Goal: Task Accomplishment & Management: Manage account settings

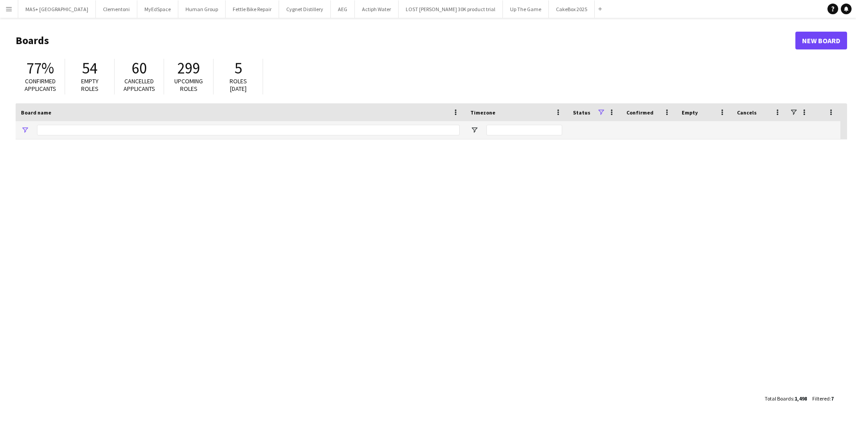
type input "**********"
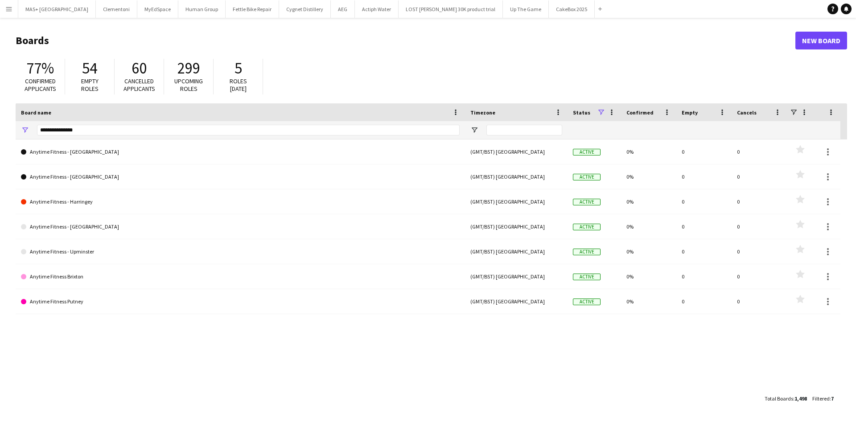
click at [7, 9] on app-icon "Menu" at bounding box center [8, 8] width 7 height 7
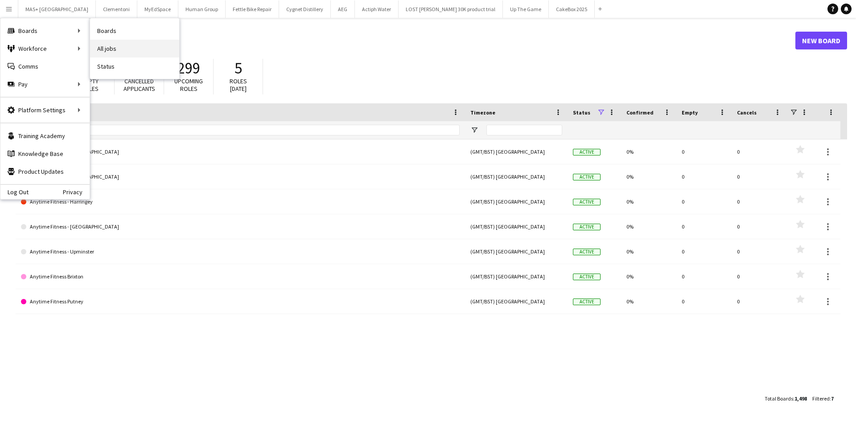
click at [132, 49] on link "All jobs" at bounding box center [134, 49] width 89 height 18
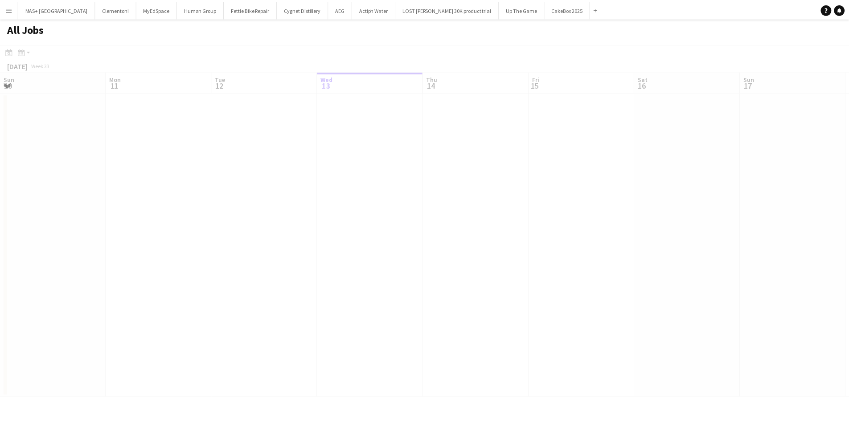
scroll to position [0, 213]
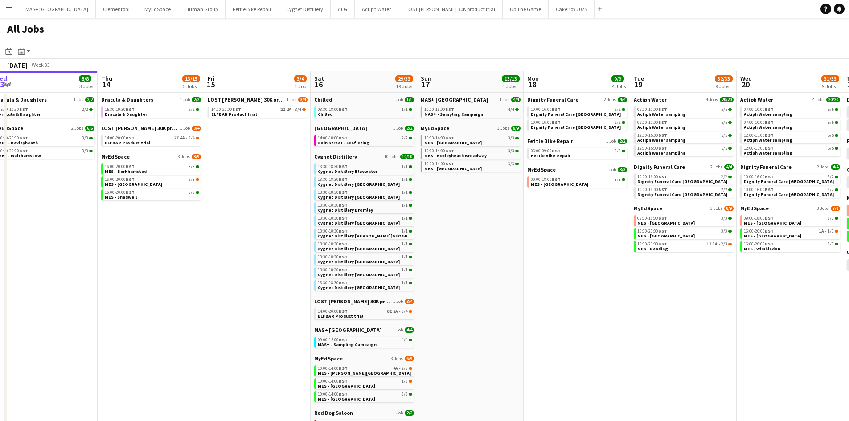
drag, startPoint x: 600, startPoint y: 222, endPoint x: 251, endPoint y: 185, distance: 351.9
click at [251, 185] on app-calendar-viewport "Sun 10 15/18 7 Jobs Mon 11 Tue 12 5/5 2 Jobs Wed 13 8/8 3 Jobs Thu 14 13/15 5 J…" at bounding box center [424, 317] width 849 height 492
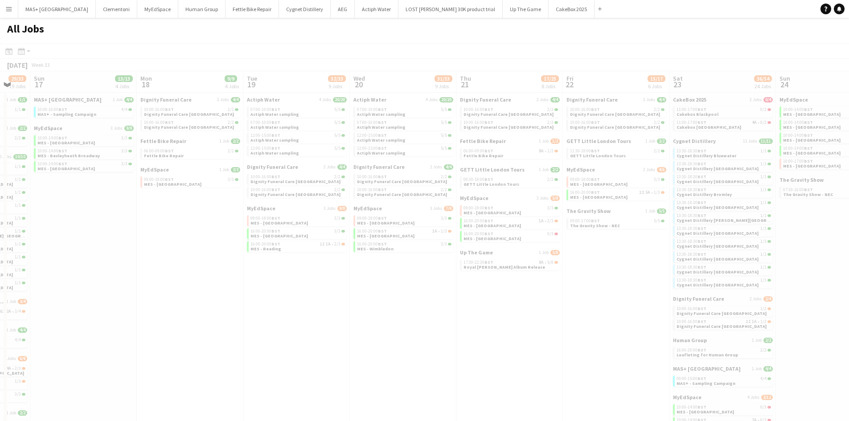
drag, startPoint x: 603, startPoint y: 276, endPoint x: 269, endPoint y: 268, distance: 334.4
click at [251, 269] on app-all-jobs "All Jobs Date picker AUG 2025 AUG 2025 Monday M Tuesday T Wednesday W Thursday …" at bounding box center [424, 290] width 849 height 545
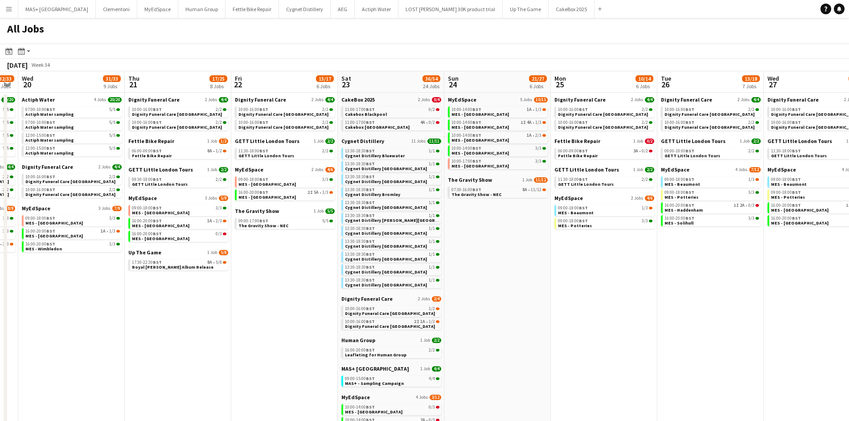
drag, startPoint x: 511, startPoint y: 272, endPoint x: 464, endPoint y: 292, distance: 51.5
click at [181, 270] on app-calendar-viewport "Sat 16 29/33 19 Jobs Sun 17 13/13 4 Jobs Mon 18 9/9 4 Jobs Tue 19 32/33 9 Jobs …" at bounding box center [424, 325] width 849 height 509
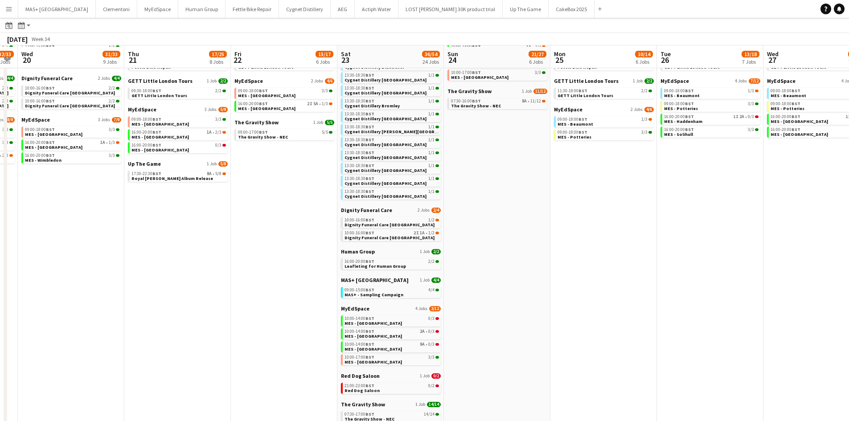
scroll to position [89, 0]
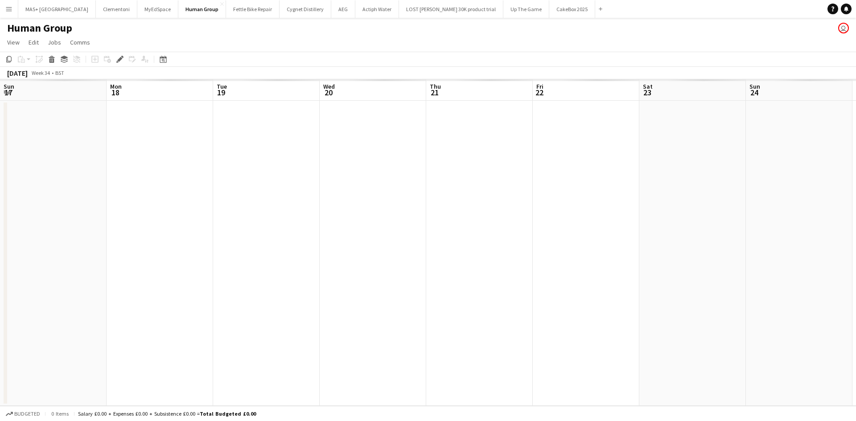
scroll to position [0, 307]
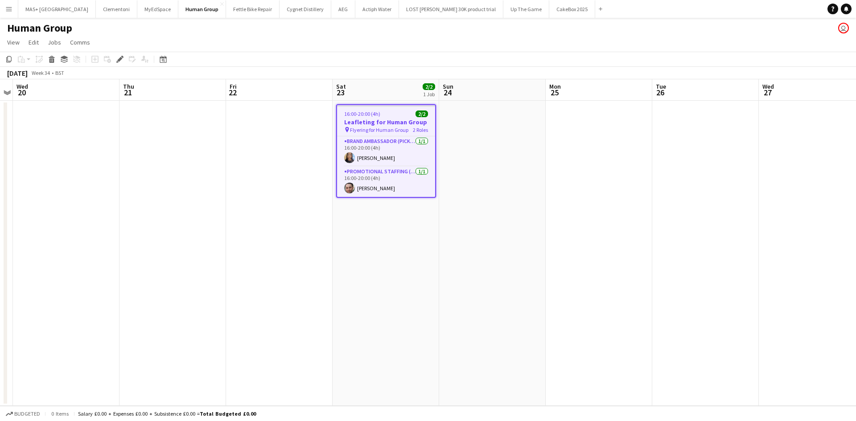
click at [359, 125] on h3 "Leafleting for Human Group" at bounding box center [386, 122] width 98 height 8
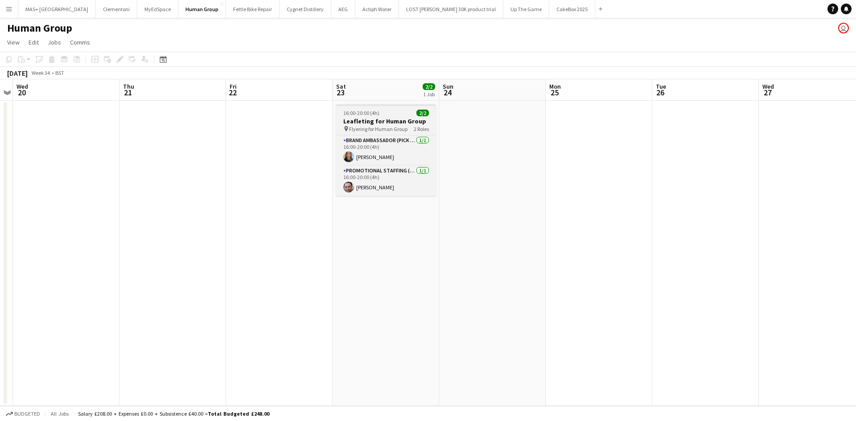
click at [359, 126] on span "Flyering for Human Group" at bounding box center [378, 129] width 58 height 7
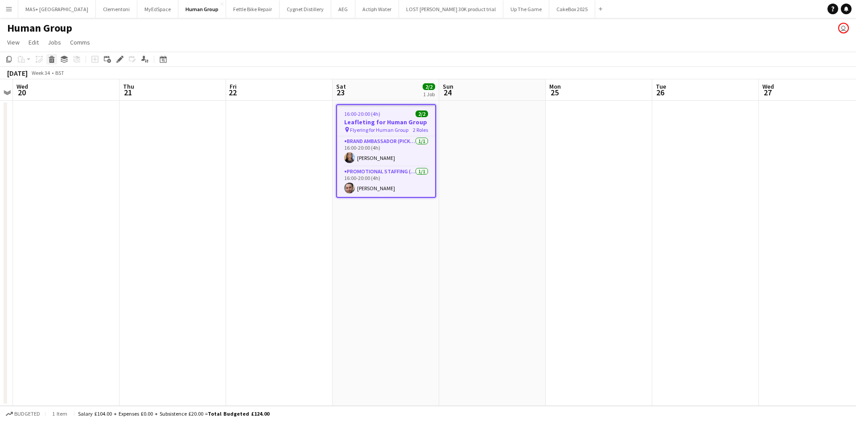
click at [51, 59] on icon at bounding box center [51, 60] width 5 height 4
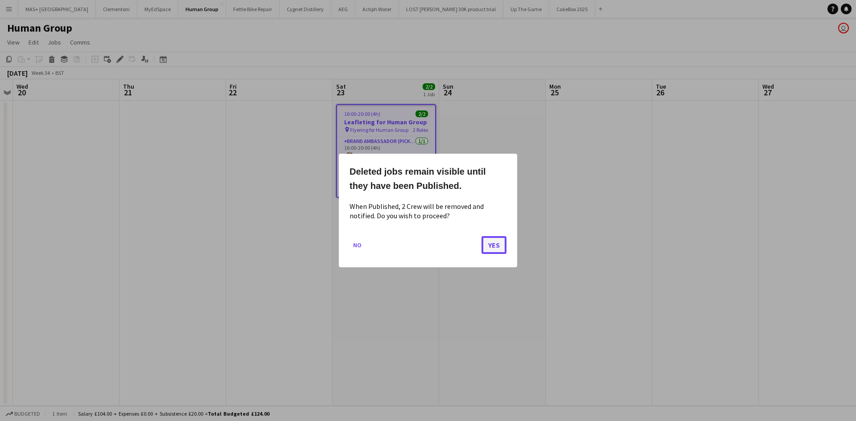
click at [502, 246] on button "Yes" at bounding box center [493, 245] width 25 height 18
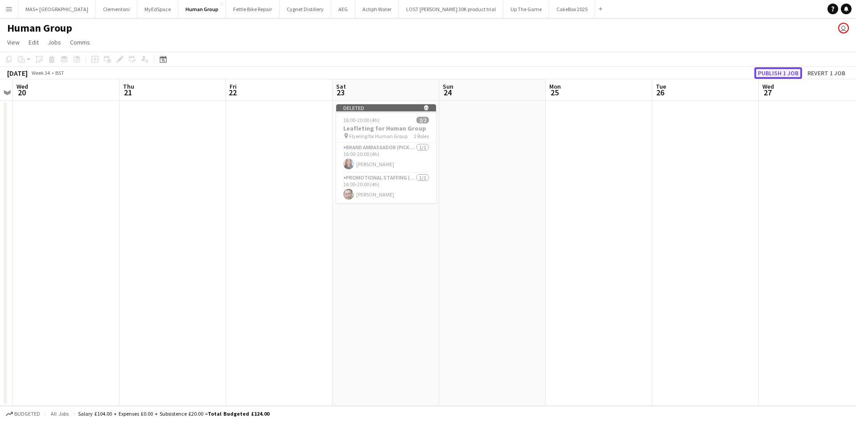
click at [797, 73] on button "Publish 1 job" at bounding box center [778, 73] width 48 height 12
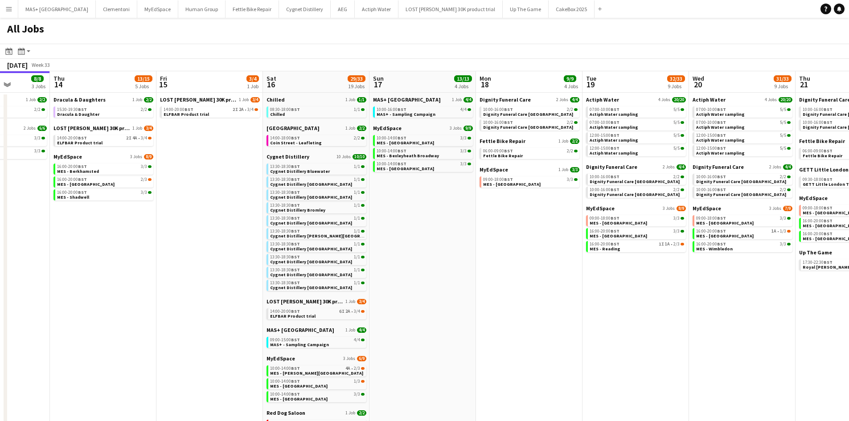
drag, startPoint x: 552, startPoint y: 226, endPoint x: 174, endPoint y: 219, distance: 378.1
click at [174, 219] on app-calendar-viewport "Sun 10 15/18 7 Jobs Mon 11 Tue 12 5/5 2 Jobs Wed 13 8/8 3 Jobs Thu 14 13/15 5 J…" at bounding box center [424, 301] width 849 height 461
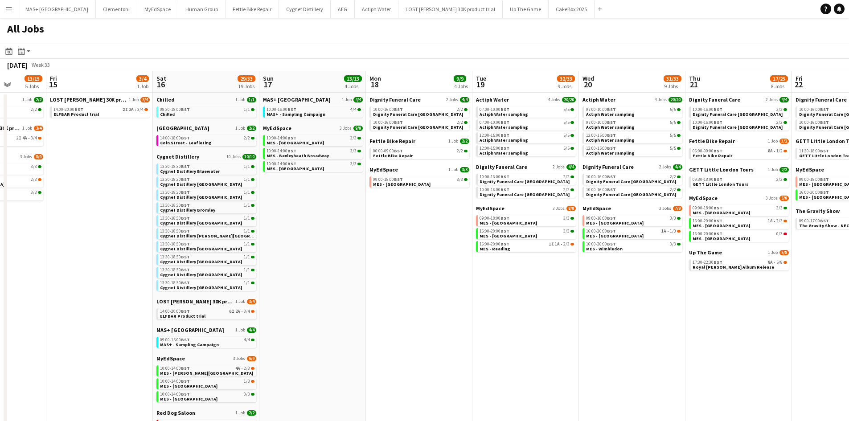
click at [82, 260] on app-all-jobs "All Jobs Date picker AUG 2025 AUG 2025 Monday M Tuesday T Wednesday W Thursday …" at bounding box center [424, 275] width 849 height 515
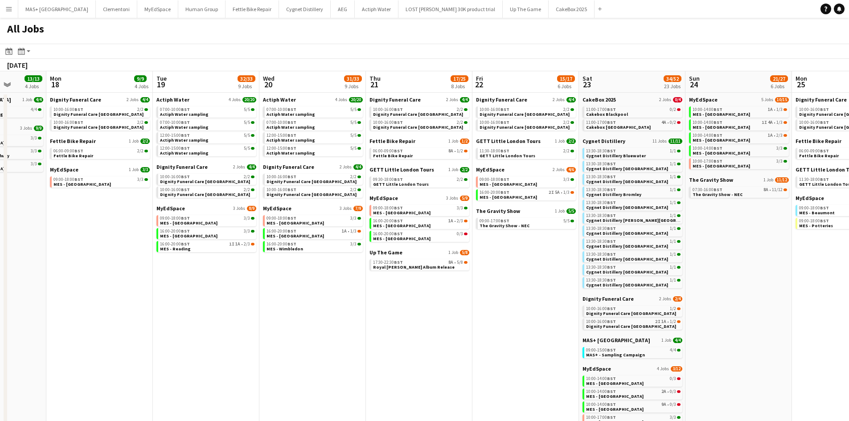
scroll to position [0, 252]
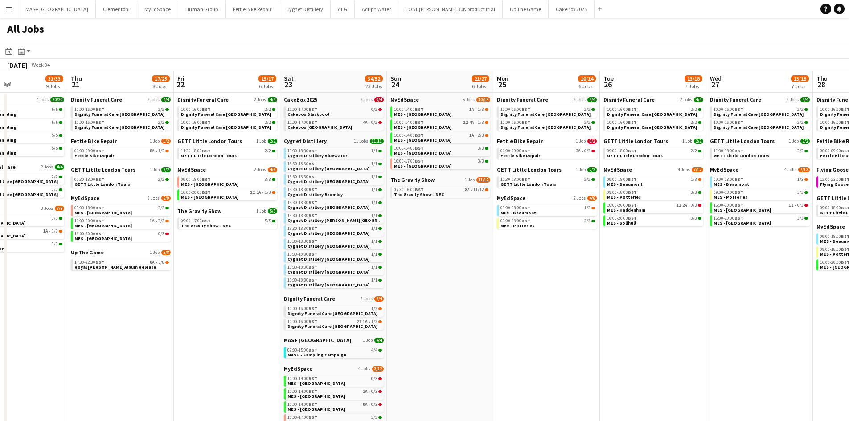
drag, startPoint x: 422, startPoint y: 282, endPoint x: 123, endPoint y: 293, distance: 298.9
click at [123, 293] on app-calendar-viewport "Mon 18 9/9 4 Jobs Tue 19 32/33 9 Jobs Wed 20 31/33 9 Jobs Thu 21 17/25 8 Jobs F…" at bounding box center [424, 325] width 849 height 509
click at [345, 126] on link "11:00-17:00 BST 4A • 0/2 Cakebox Edinburgh" at bounding box center [335, 124] width 95 height 10
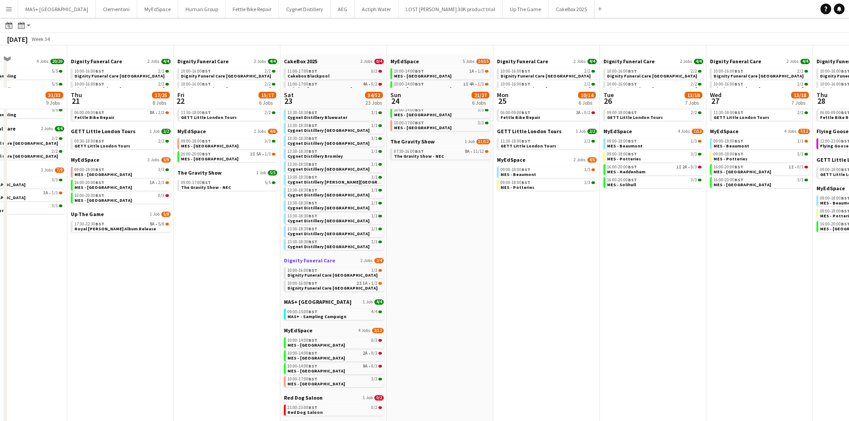
scroll to position [134, 0]
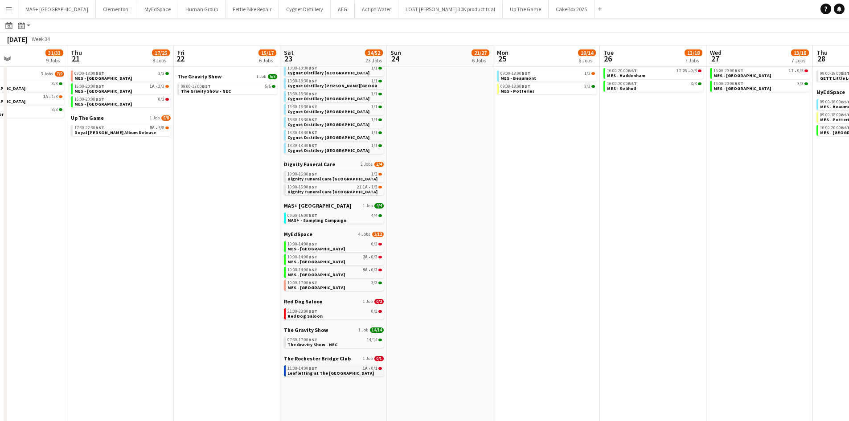
click at [342, 371] on span "Leafletting at The [GEOGRAPHIC_DATA]" at bounding box center [331, 373] width 86 height 6
click at [349, 260] on link "10:00-14:00 BST 2A • 0/3 MES - Reading Town Centre" at bounding box center [335, 259] width 95 height 10
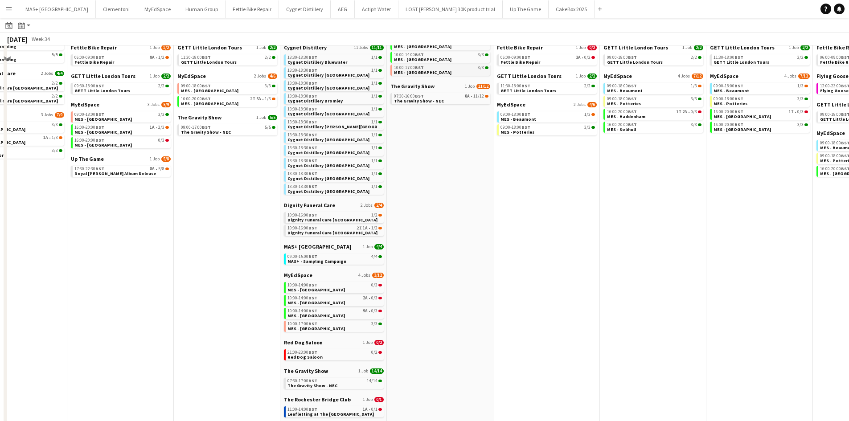
scroll to position [25, 0]
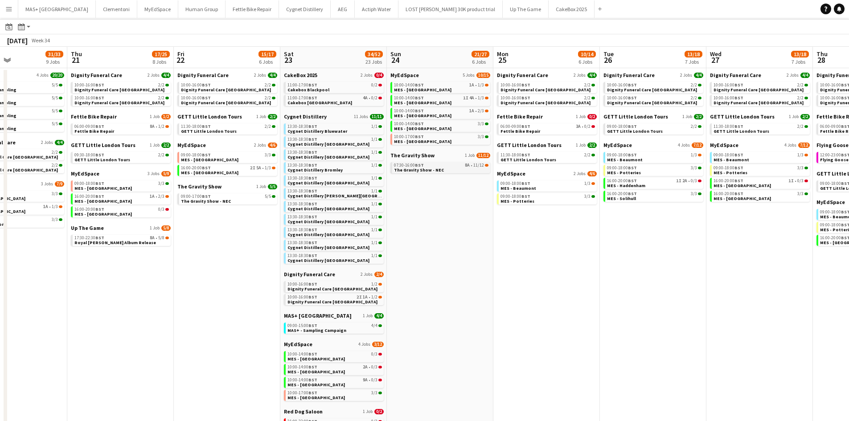
click at [423, 169] on span "The Gravity Show - NEC" at bounding box center [419, 170] width 50 height 6
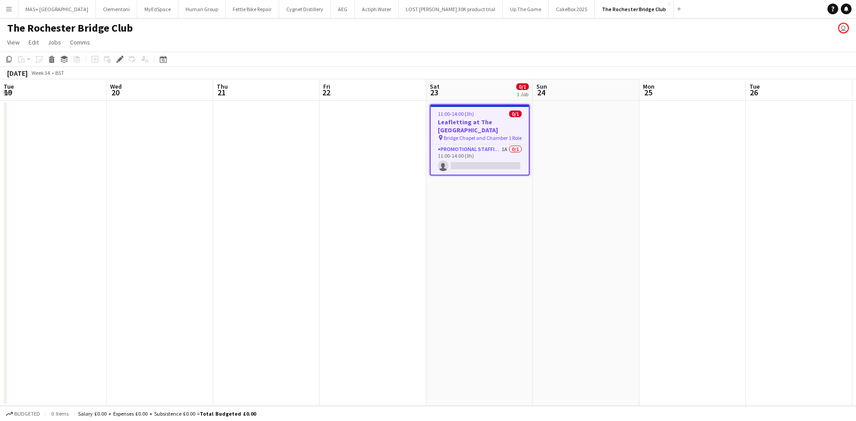
scroll to position [0, 307]
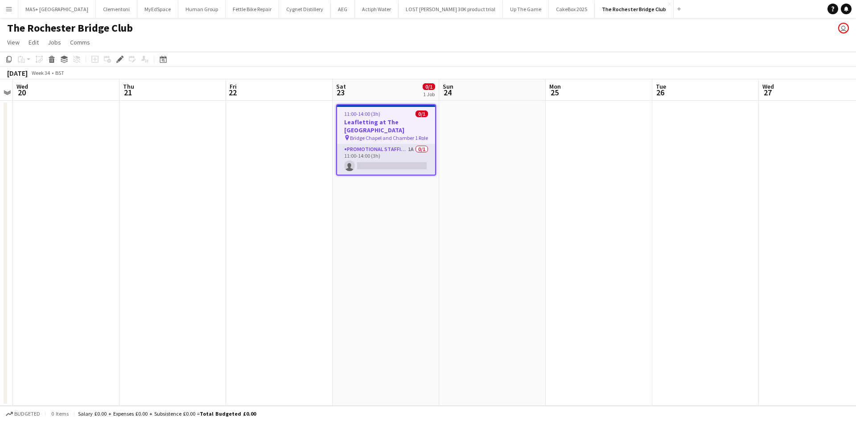
click at [380, 153] on app-card-role "Promotional Staffing (Brand Ambassadors) 1A 0/1 11:00-14:00 (3h) single-neutral…" at bounding box center [386, 159] width 98 height 30
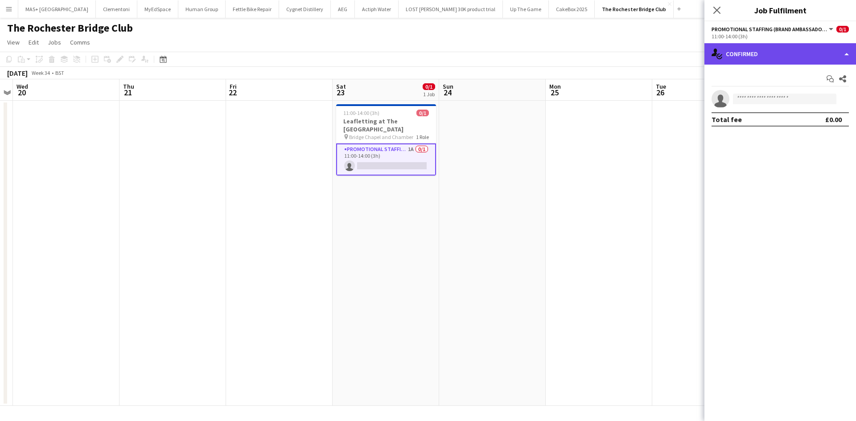
click at [748, 50] on div "single-neutral-actions-check-2 Confirmed" at bounding box center [780, 53] width 152 height 21
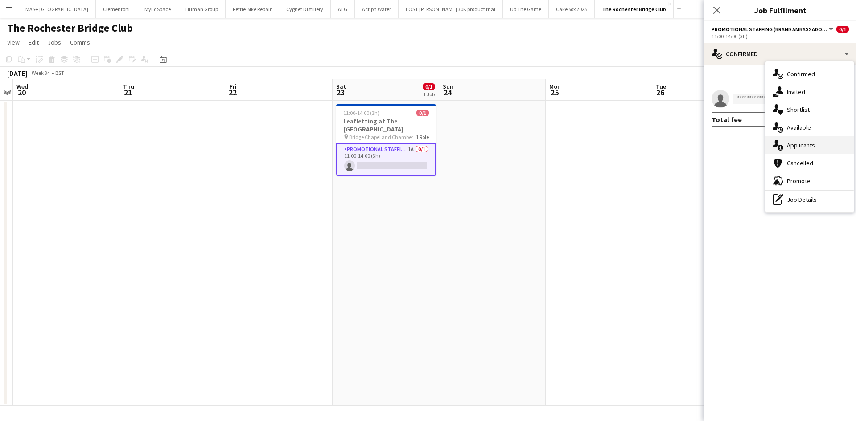
click at [796, 150] on div "single-neutral-actions-information Applicants" at bounding box center [809, 145] width 88 height 18
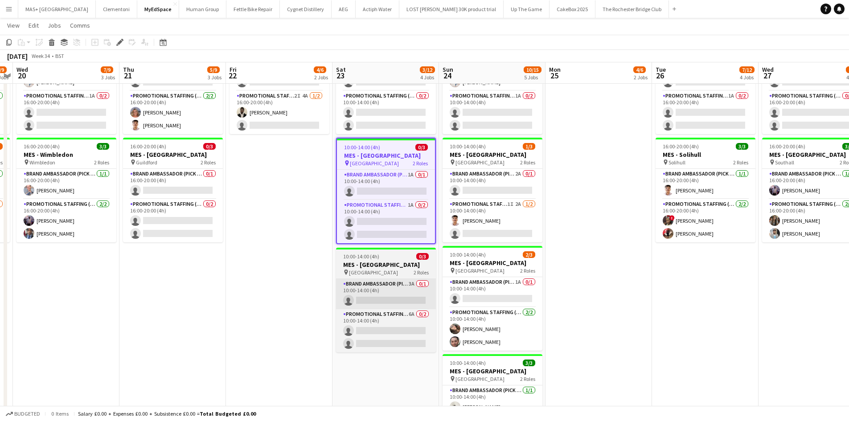
scroll to position [134, 0]
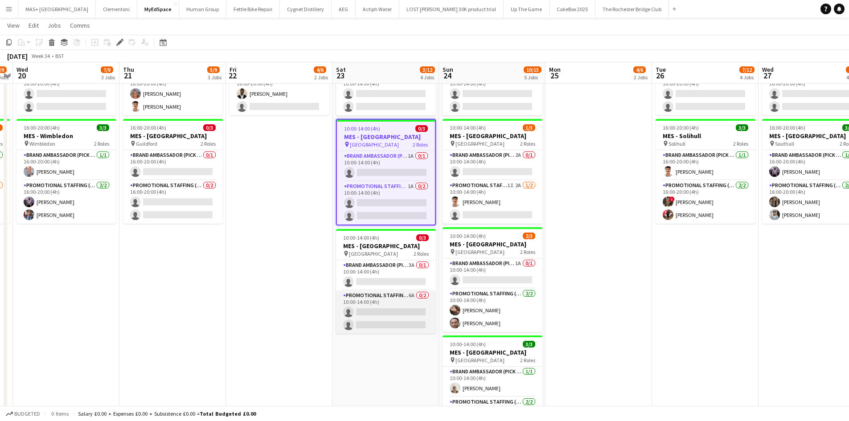
click at [398, 304] on app-card-role "Promotional Staffing (Brand Ambassadors) 6A 0/2 10:00-14:00 (4h) single-neutral…" at bounding box center [386, 312] width 100 height 43
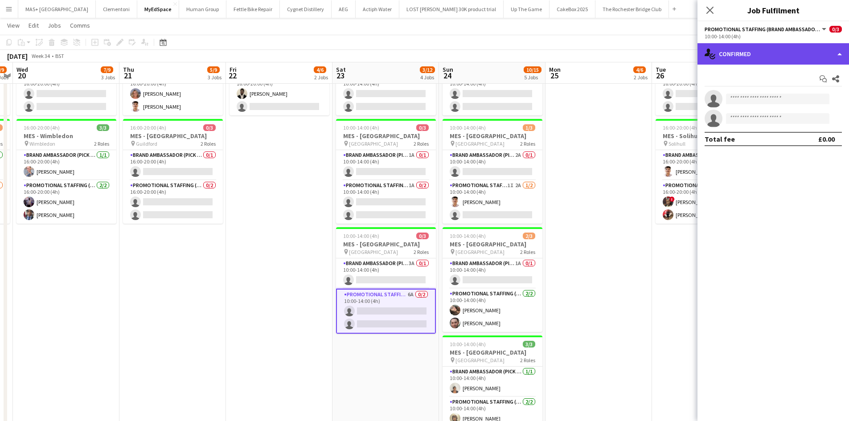
click at [767, 62] on div "single-neutral-actions-check-2 Confirmed" at bounding box center [774, 53] width 152 height 21
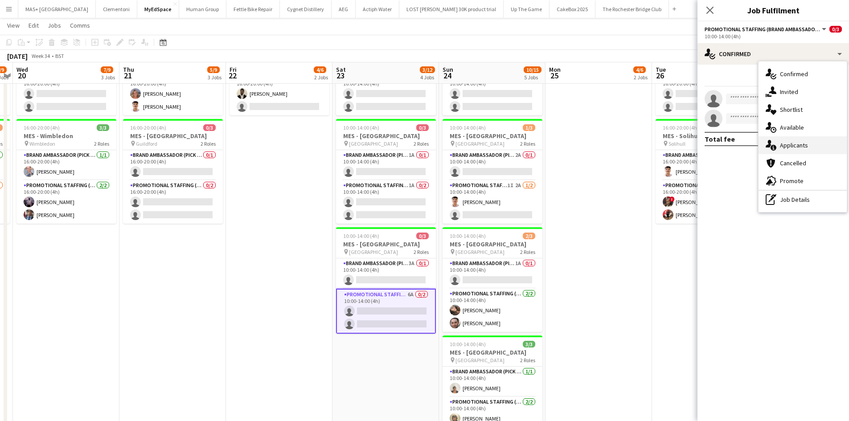
click at [787, 144] on div "single-neutral-actions-information Applicants" at bounding box center [803, 145] width 88 height 18
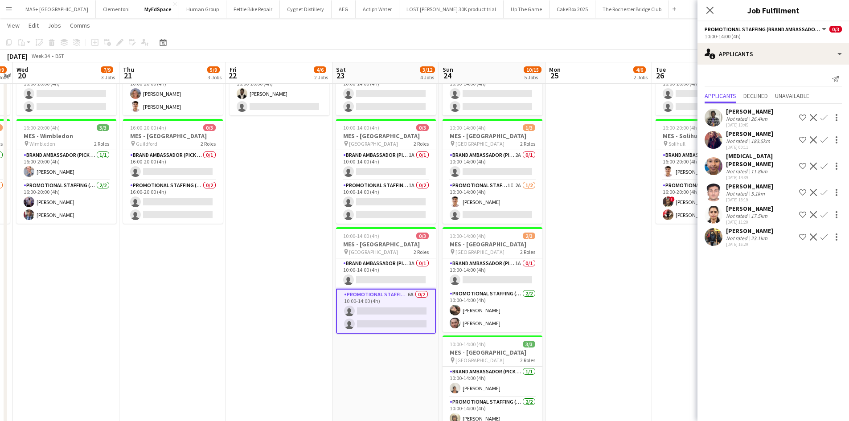
click at [758, 134] on div "Laura Morley" at bounding box center [749, 134] width 47 height 8
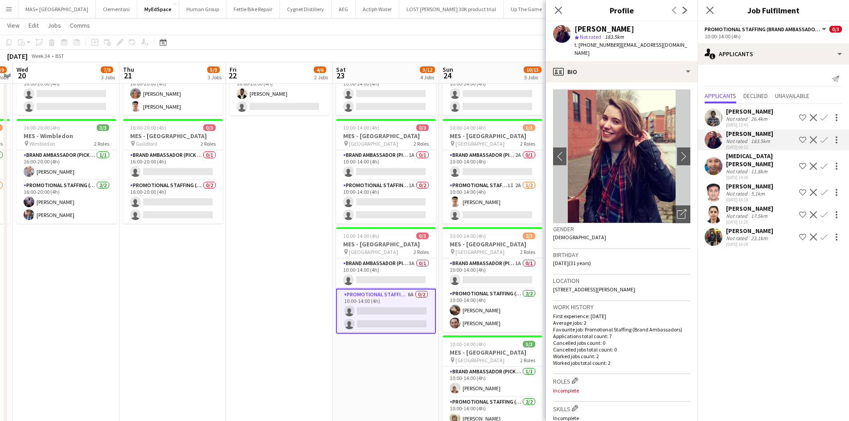
click at [825, 137] on app-icon "Confirm" at bounding box center [824, 139] width 7 height 7
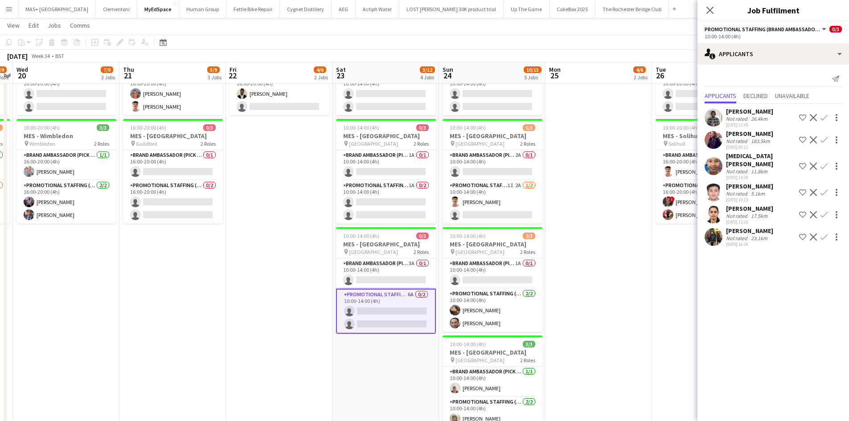
click at [825, 137] on app-icon "Confirm" at bounding box center [824, 139] width 7 height 7
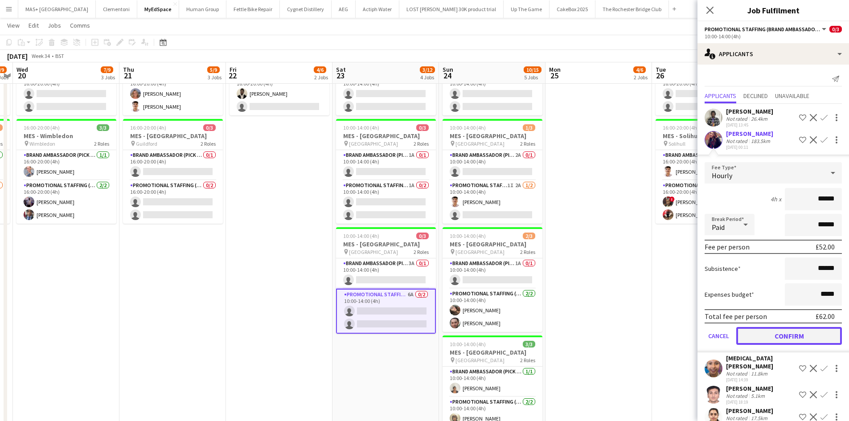
click at [773, 337] on button "Confirm" at bounding box center [789, 336] width 106 height 18
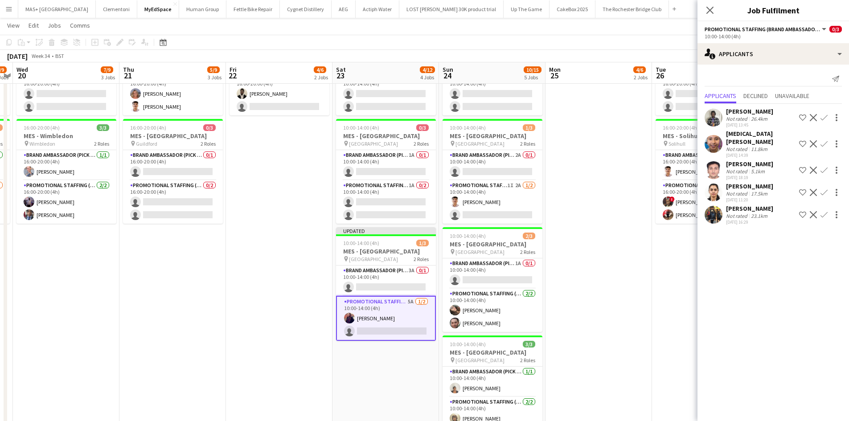
click at [825, 211] on app-icon "Confirm" at bounding box center [824, 214] width 7 height 7
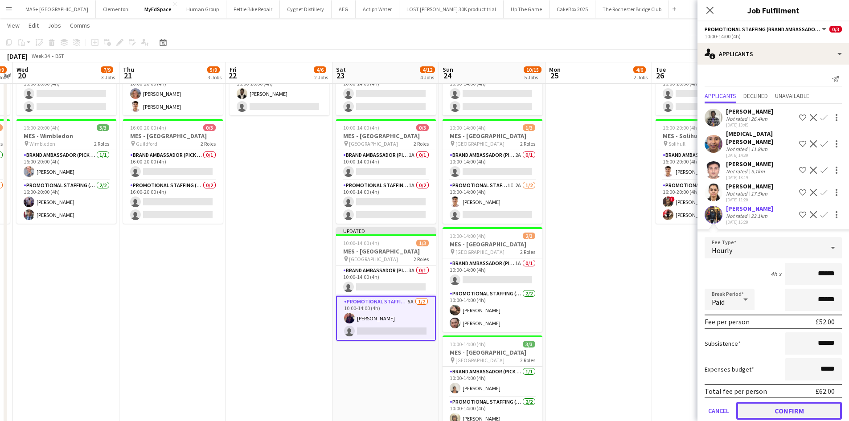
click at [778, 406] on button "Confirm" at bounding box center [789, 411] width 106 height 18
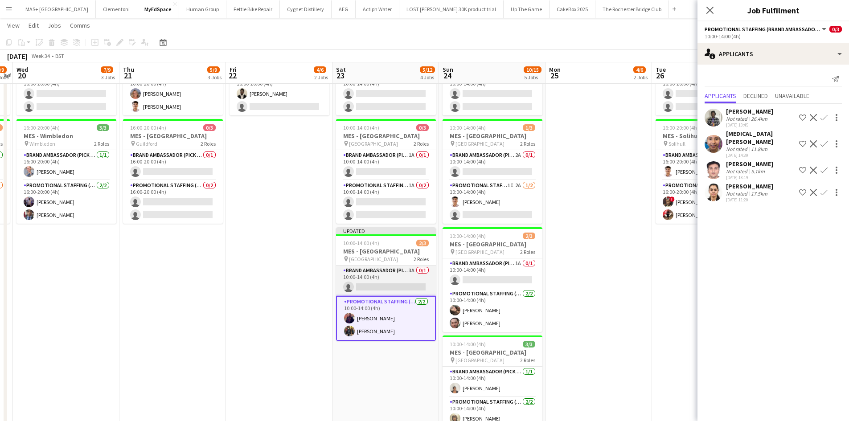
click at [376, 278] on app-card-role "Brand Ambassador (Pick up) 3A 0/1 10:00-14:00 (4h) single-neutral-actions" at bounding box center [386, 281] width 100 height 30
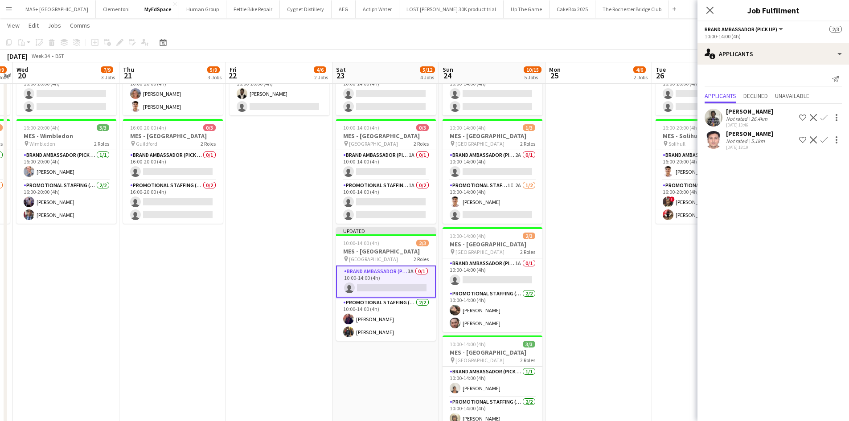
click at [594, 280] on app-date-cell at bounding box center [599, 246] width 107 height 478
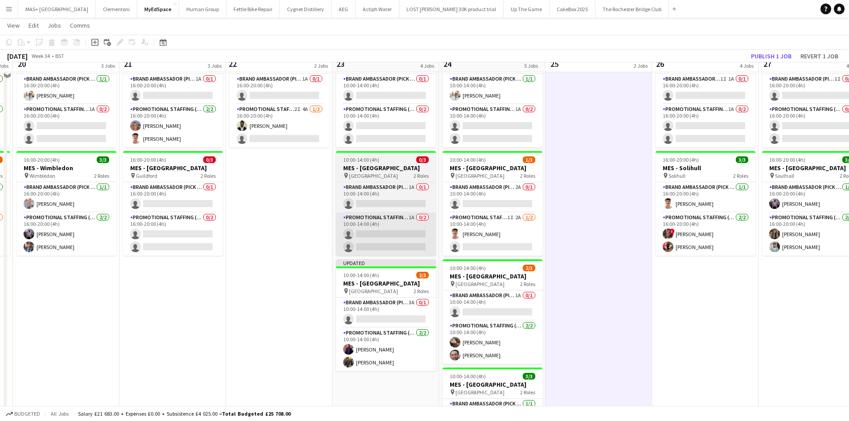
scroll to position [89, 0]
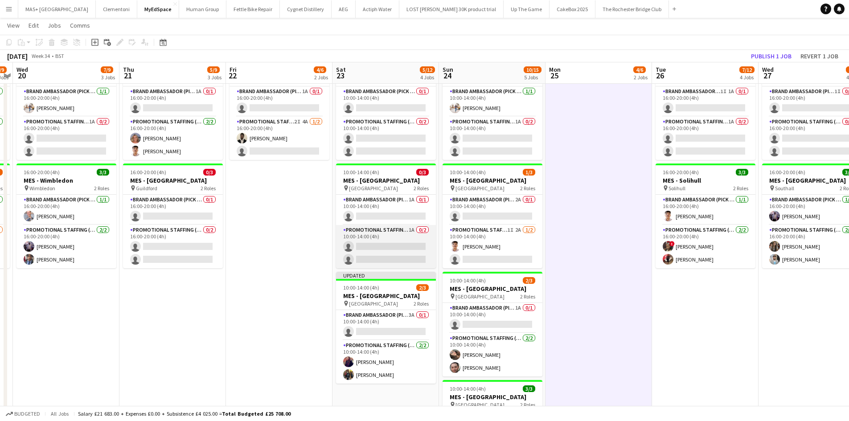
click at [369, 243] on app-card-role "Promotional Staffing (Brand Ambassadors) 1A 0/2 10:00-14:00 (4h) single-neutral…" at bounding box center [386, 246] width 100 height 43
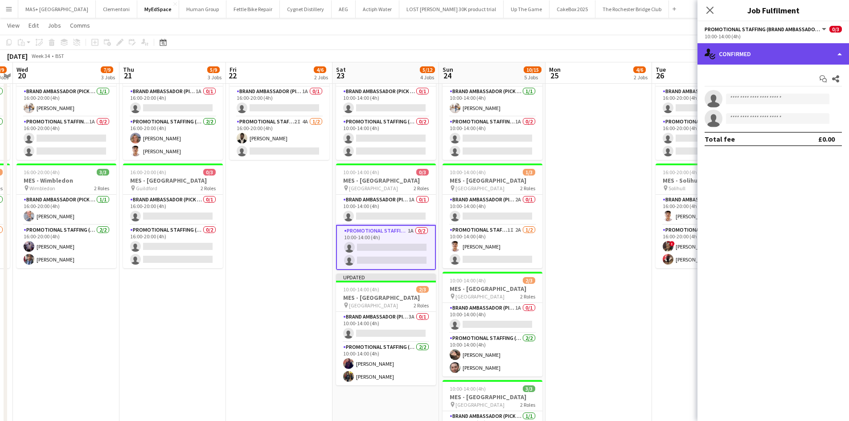
click at [781, 47] on div "single-neutral-actions-check-2 Confirmed" at bounding box center [774, 53] width 152 height 21
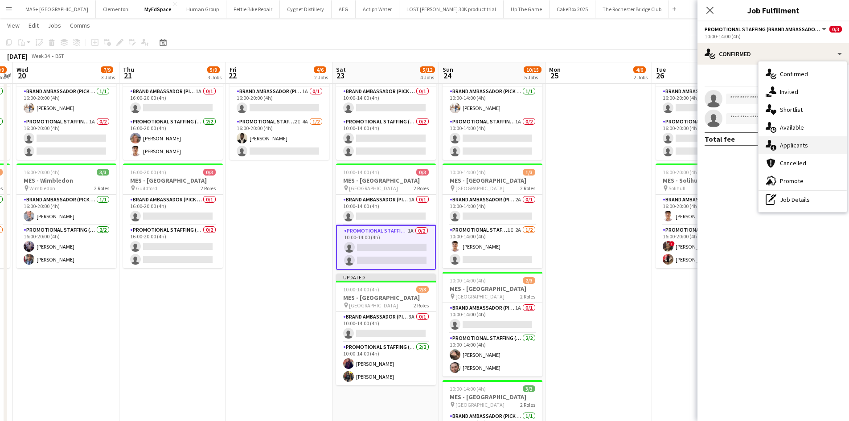
click at [800, 139] on div "single-neutral-actions-information Applicants" at bounding box center [803, 145] width 88 height 18
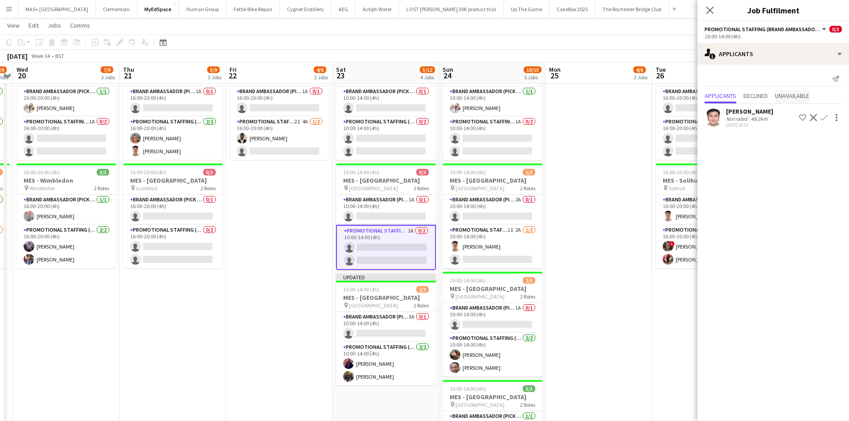
click at [798, 95] on span "Unavailable" at bounding box center [792, 96] width 34 height 6
click at [761, 81] on span "Declined" at bounding box center [756, 77] width 25 height 6
click at [729, 75] on span "Applicants" at bounding box center [721, 77] width 32 height 6
click at [389, 207] on app-card-role "Brand Ambassador (Pick up) 1A 0/1 10:00-14:00 (4h) single-neutral-actions" at bounding box center [386, 210] width 100 height 30
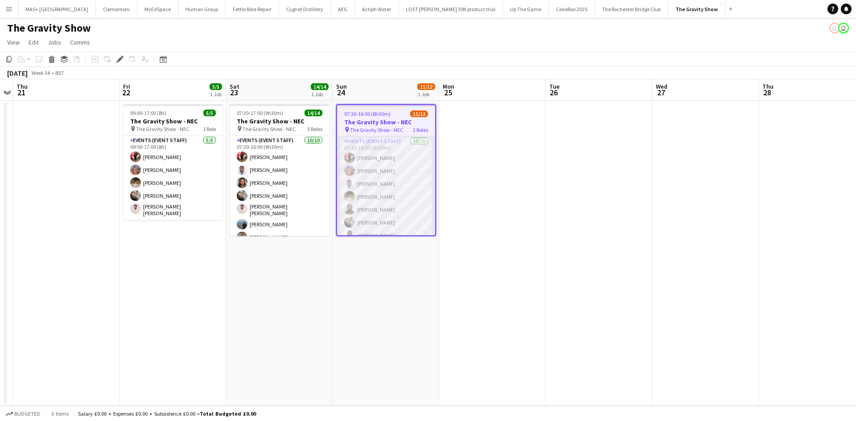
scroll to position [91, 0]
click at [382, 203] on app-card-role "Lead Generation 8A 1/2 10:00-16:00 (6h) Joel Doyle single-neutral-actions" at bounding box center [386, 216] width 98 height 43
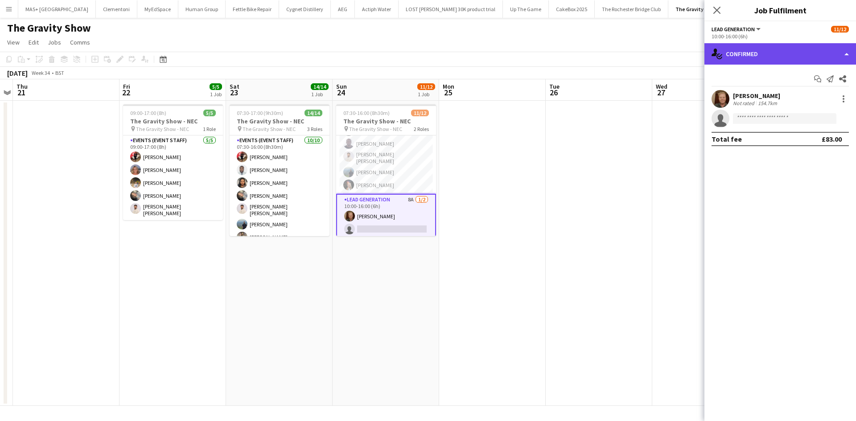
click at [786, 58] on div "single-neutral-actions-check-2 Confirmed" at bounding box center [780, 53] width 152 height 21
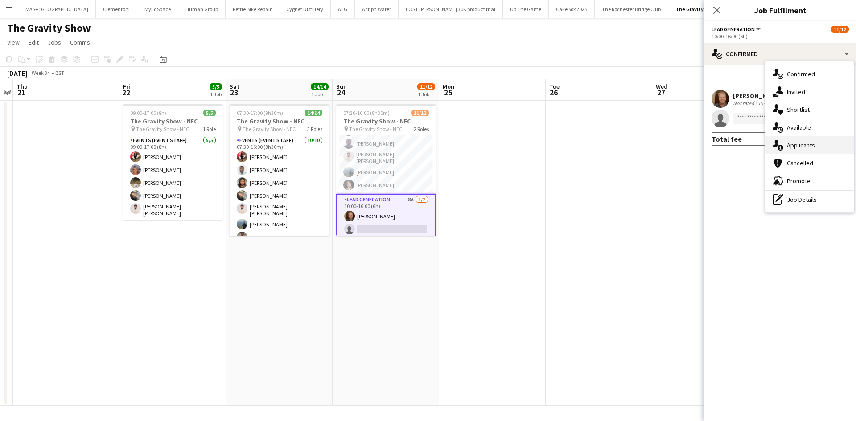
click at [796, 144] on div "single-neutral-actions-information Applicants" at bounding box center [809, 145] width 88 height 18
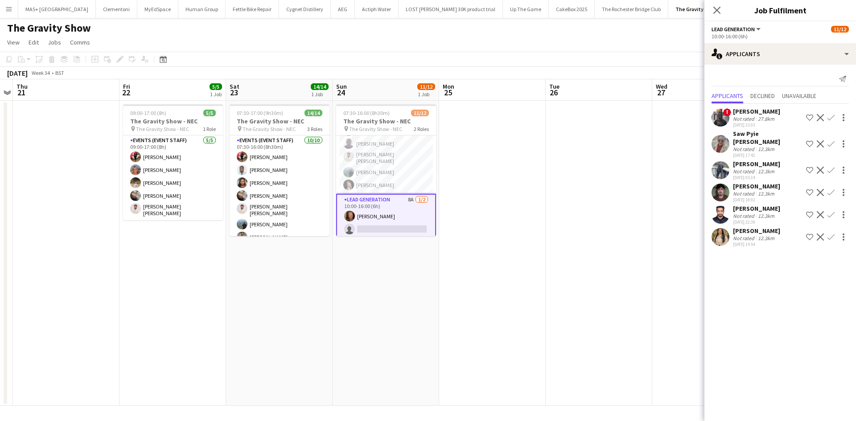
click at [757, 146] on div "12.3km" at bounding box center [766, 149] width 20 height 7
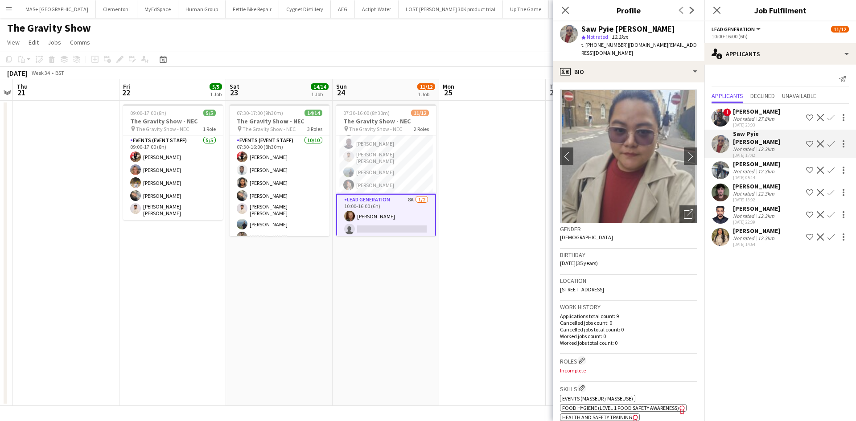
click at [754, 121] on div "Not rated" at bounding box center [744, 118] width 23 height 7
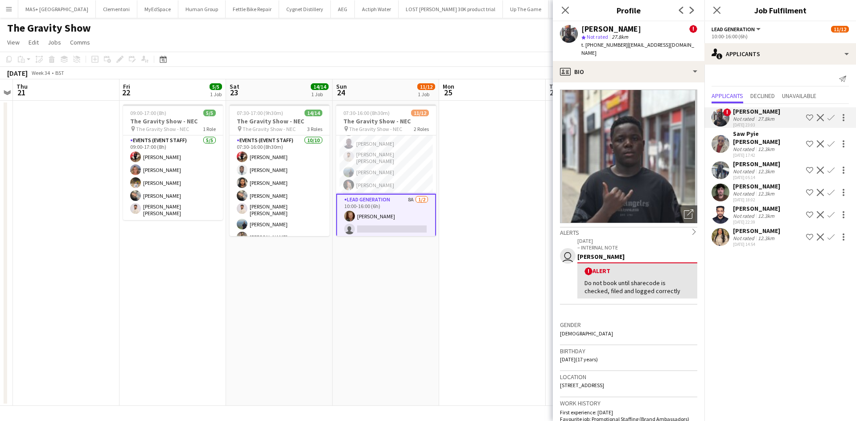
click at [742, 175] on div "[DATE] 05:14" at bounding box center [756, 178] width 47 height 6
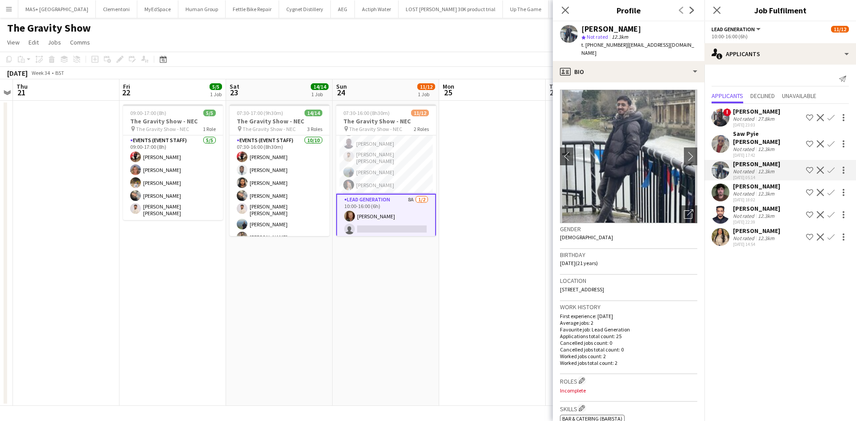
click at [742, 190] on div "Not rated" at bounding box center [744, 193] width 23 height 7
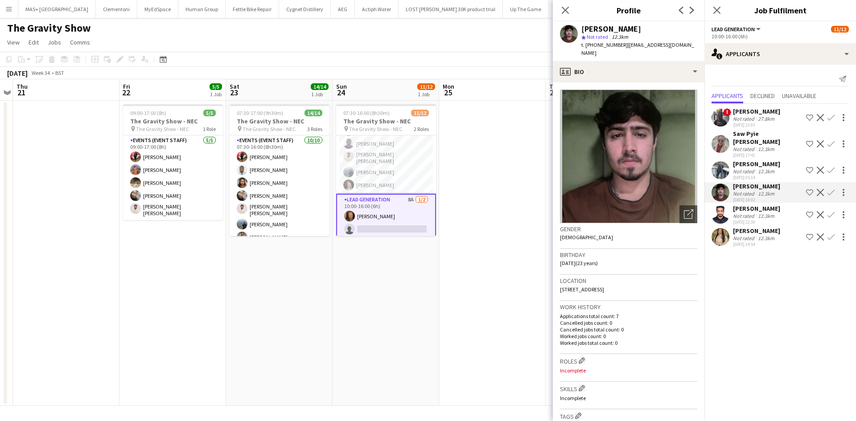
click at [741, 219] on div "08-08-2025 22:39" at bounding box center [756, 222] width 47 height 6
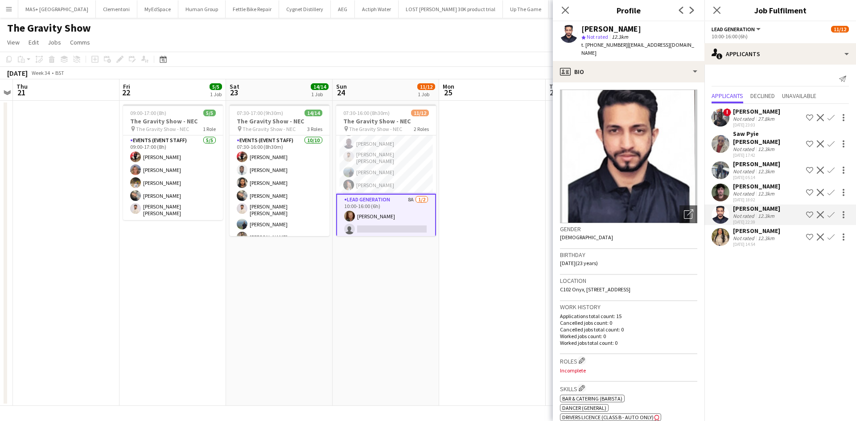
click at [403, 256] on app-date-cell "07:30-16:00 (8h30m) 11/12 The Gravity Show - NEC pin The Gravity Show - NEC 2 R…" at bounding box center [386, 253] width 107 height 305
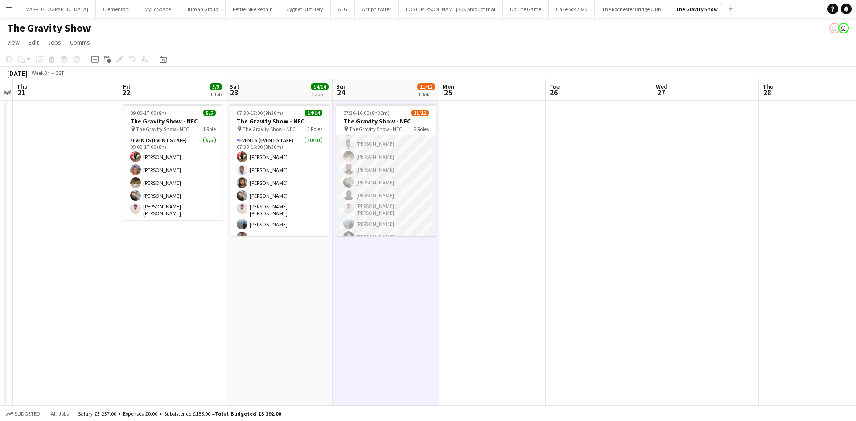
scroll to position [89, 0]
click at [658, 257] on app-date-cell at bounding box center [705, 253] width 107 height 305
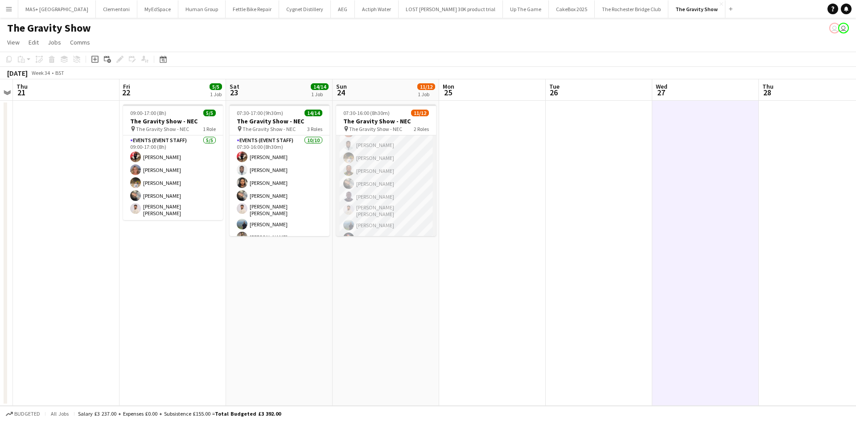
scroll to position [0, 0]
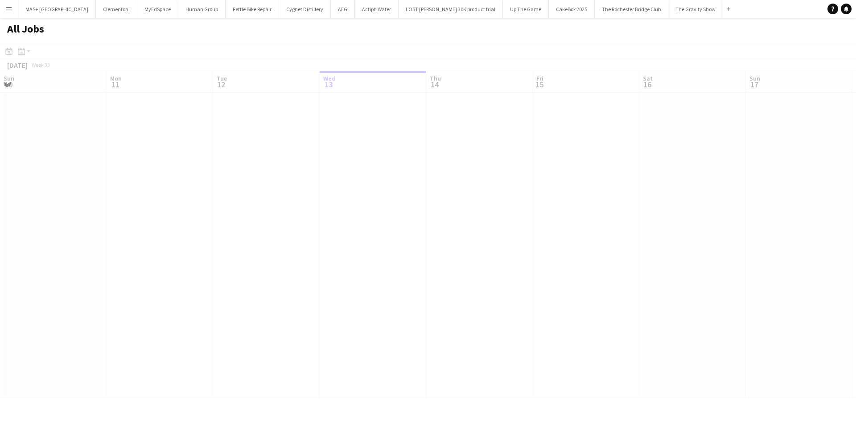
scroll to position [0, 213]
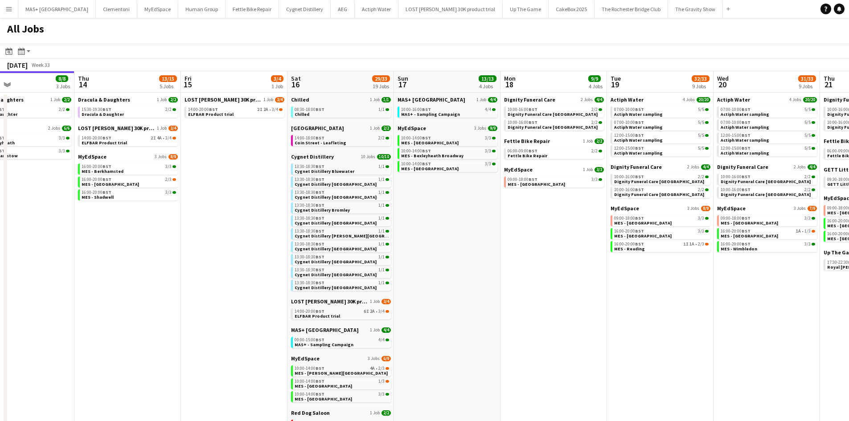
drag, startPoint x: 406, startPoint y: 187, endPoint x: 325, endPoint y: 222, distance: 88.2
click at [54, 175] on app-calendar-viewport "Sun 10 15/18 7 Jobs Mon 11 Tue 12 5/5 2 Jobs Wed 13 8/8 3 Jobs Thu 14 13/15 5 J…" at bounding box center [424, 301] width 849 height 461
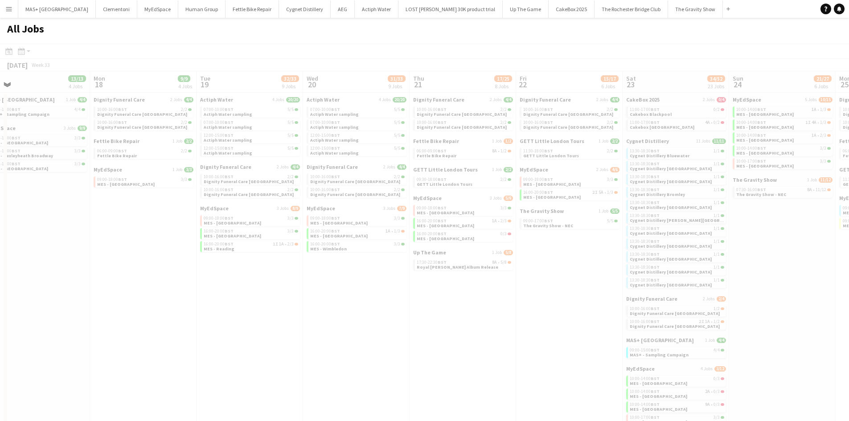
drag, startPoint x: 450, startPoint y: 255, endPoint x: 70, endPoint y: 245, distance: 380.4
click at [70, 245] on app-all-jobs "All Jobs Date picker [DATE] [DATE] [DATE] M [DATE] T [DATE] W [DATE] T [DATE] F…" at bounding box center [424, 275] width 849 height 515
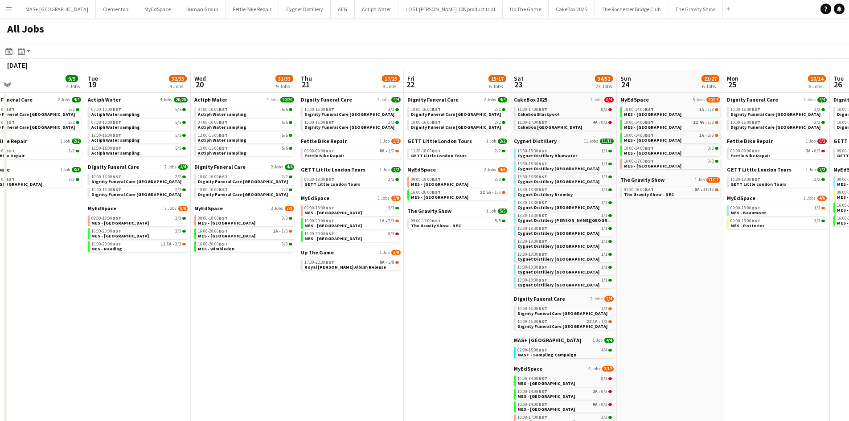
scroll to position [0, 286]
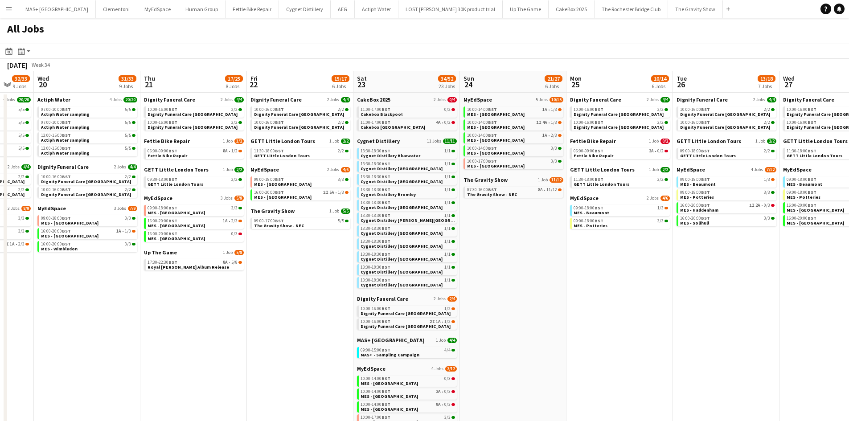
drag, startPoint x: 436, startPoint y: 303, endPoint x: 213, endPoint y: 293, distance: 223.6
click at [213, 293] on app-calendar-viewport "Sun 17 13/13 4 Jobs Mon 18 9/9 4 Jobs Tue 19 32/33 9 Jobs Wed 20 31/33 9 Jobs T…" at bounding box center [424, 325] width 849 height 509
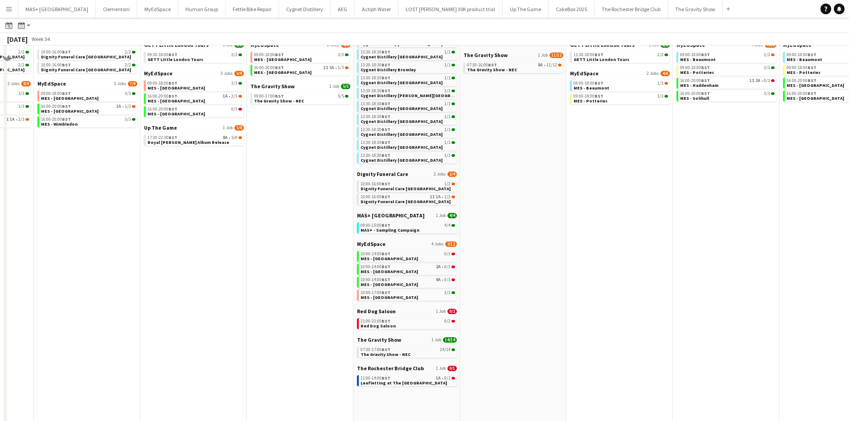
scroll to position [158, 0]
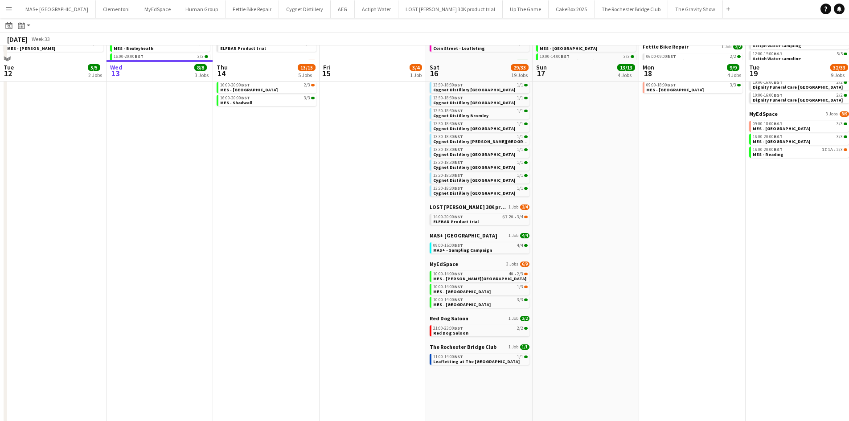
scroll to position [111, 0]
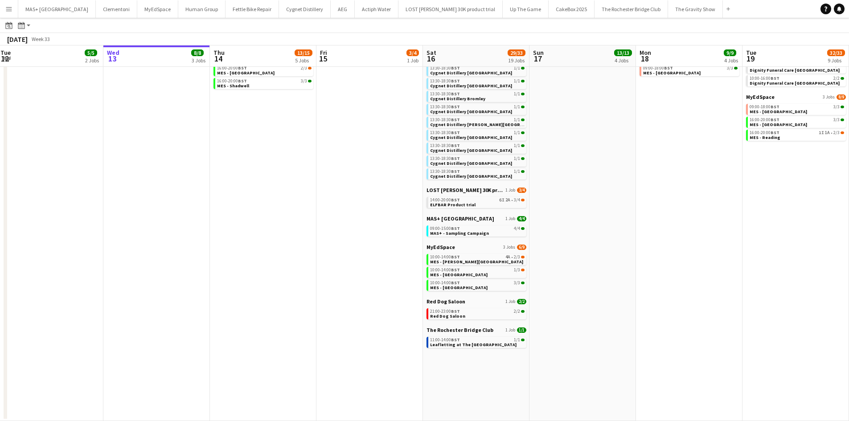
click at [90, 237] on app-all-jobs "All Jobs Date picker [DATE] [DATE] [DATE] M [DATE] T [DATE] W [DATE] T [DATE] F…" at bounding box center [424, 164] width 849 height 514
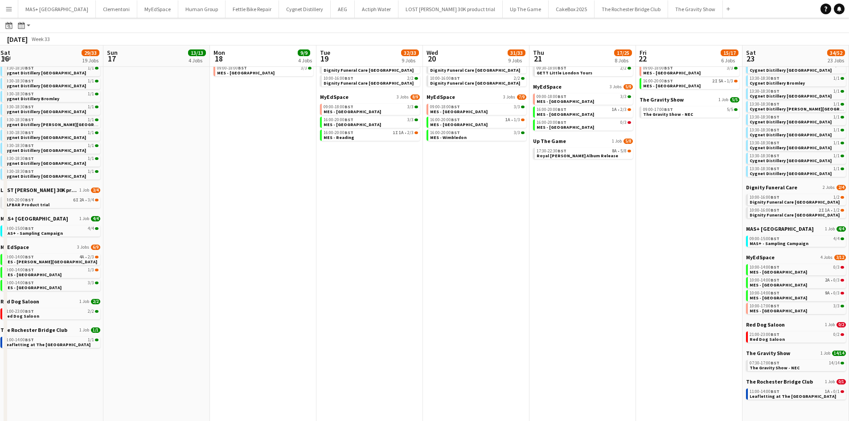
drag, startPoint x: 278, startPoint y: 268, endPoint x: -50, endPoint y: 248, distance: 328.7
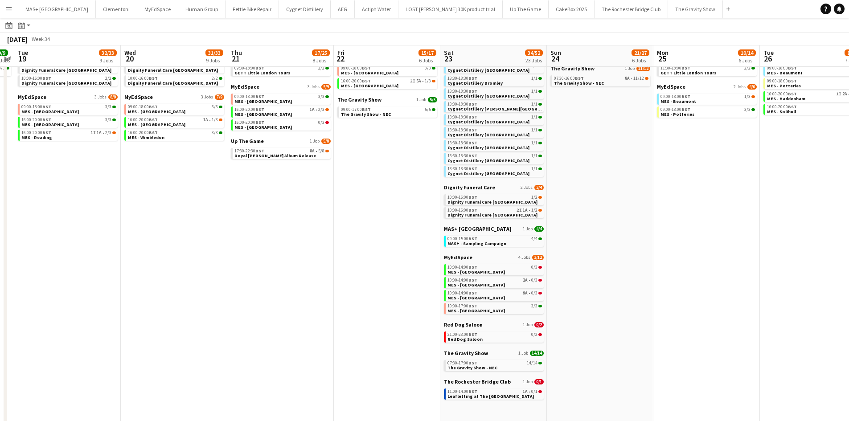
drag, startPoint x: 423, startPoint y: 280, endPoint x: -54, endPoint y: 232, distance: 479.4
click at [0, 232] on html "Menu Boards Boards Boards All jobs Status Workforce Workforce My Workforce Recr…" at bounding box center [424, 179] width 849 height 580
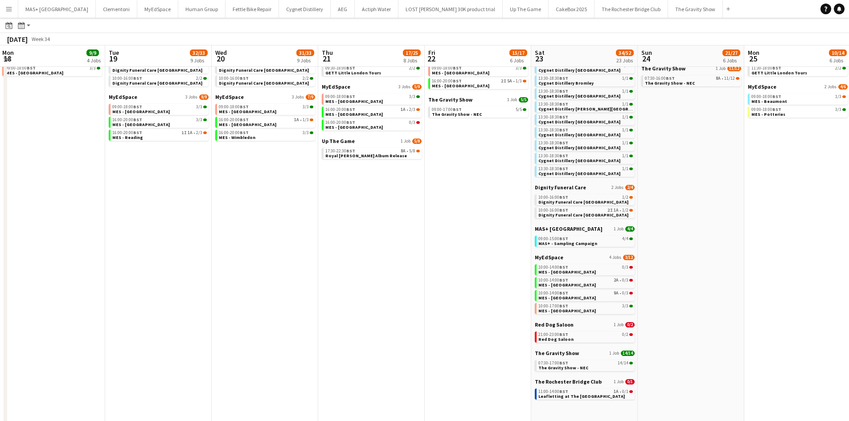
drag, startPoint x: 229, startPoint y: 251, endPoint x: -35, endPoint y: 252, distance: 263.9
click at [0, 252] on html "Menu Boards Boards Boards All jobs Status Workforce Workforce My Workforce Recr…" at bounding box center [424, 179] width 849 height 580
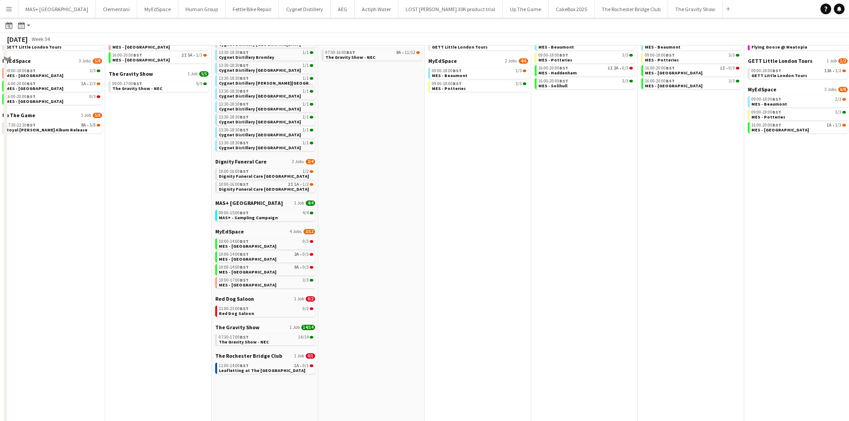
scroll to position [158, 0]
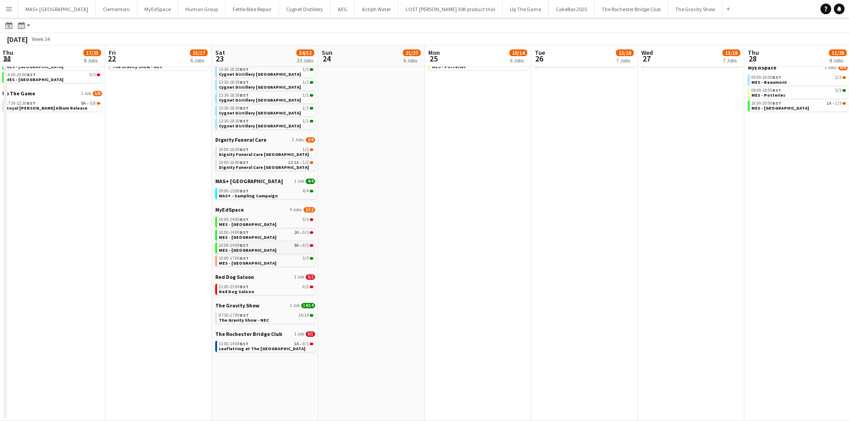
click at [280, 248] on link "10:00-14:00 BST 9A • 0/3 MES - [GEOGRAPHIC_DATA]" at bounding box center [266, 248] width 95 height 10
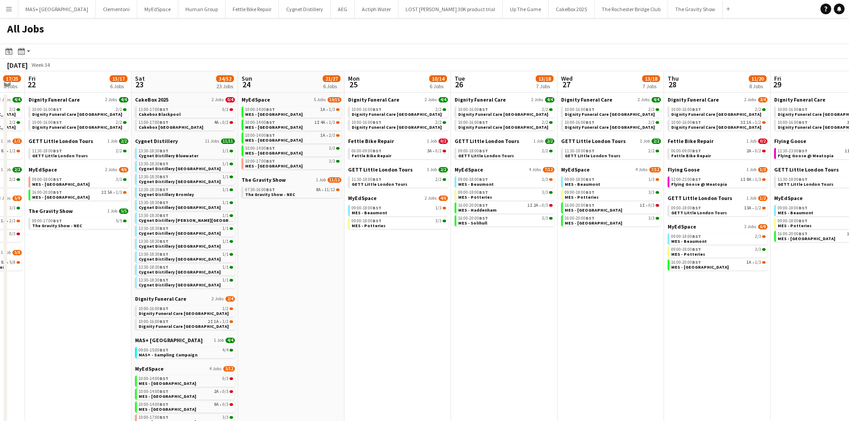
scroll to position [0, 403]
drag, startPoint x: 378, startPoint y: 248, endPoint x: 296, endPoint y: 255, distance: 81.9
click at [296, 255] on app-calendar-viewport "Mon 18 9/9 4 Jobs Tue 19 32/33 9 Jobs Wed 20 31/33 9 Jobs Thu 21 17/25 8 Jobs F…" at bounding box center [424, 325] width 849 height 509
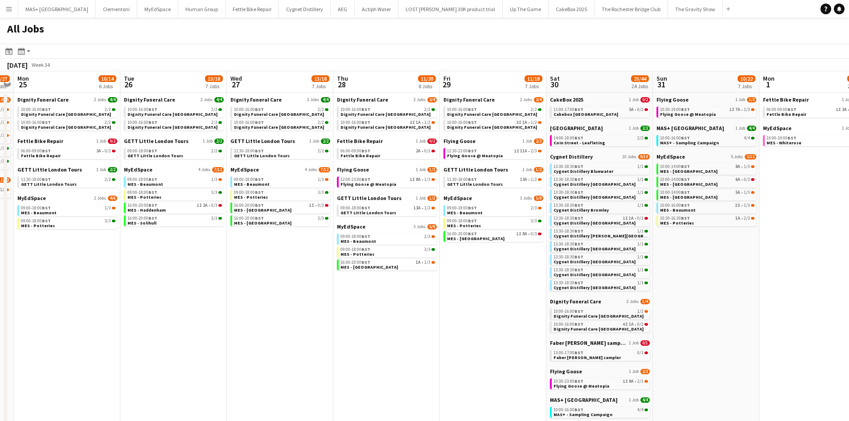
scroll to position [0, 312]
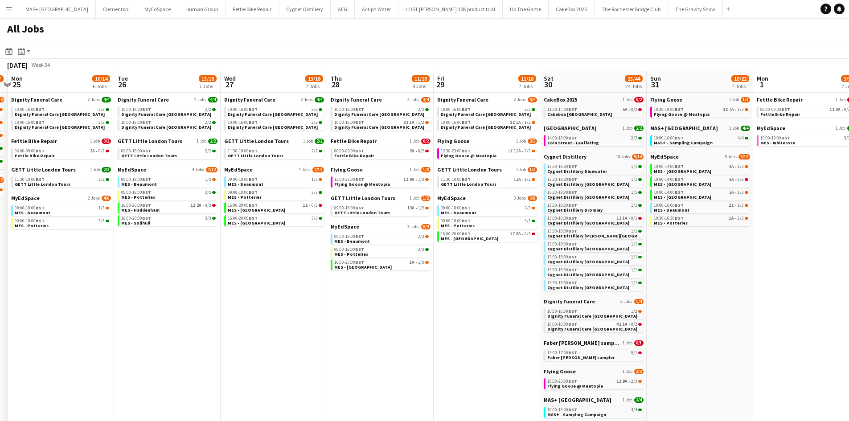
drag, startPoint x: 635, startPoint y: 274, endPoint x: 299, endPoint y: 279, distance: 335.7
click at [299, 279] on app-calendar-viewport "Fri 22 15/17 6 Jobs Sat 23 34/52 23 Jobs Sun 24 21/27 6 Jobs Mon 25 10/14 6 Job…" at bounding box center [424, 325] width 849 height 509
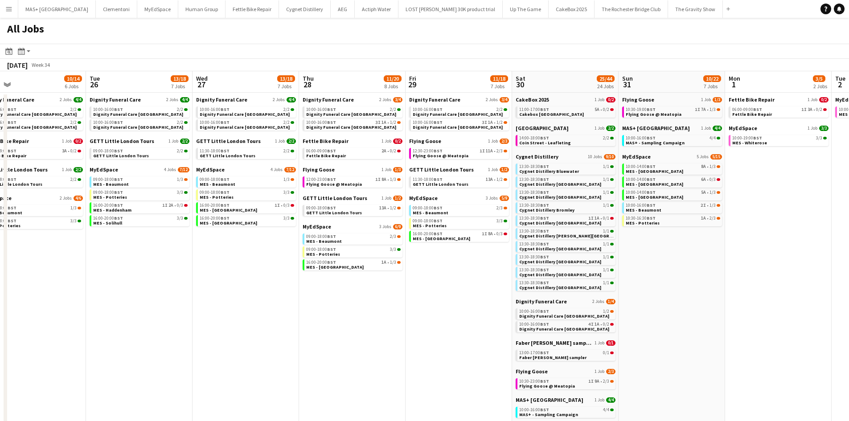
drag, startPoint x: 703, startPoint y: 298, endPoint x: 674, endPoint y: 301, distance: 28.3
click at [674, 301] on app-calendar-viewport "Fri 22 15/17 6 Jobs Sat 23 34/52 23 Jobs Sun 24 21/27 6 Jobs Mon 25 10/14 6 Job…" at bounding box center [424, 325] width 849 height 509
click at [578, 222] on link "13:30-18:30 BST 1I 1A • 0/1 Cygnet Distillery Cardiff" at bounding box center [566, 220] width 95 height 10
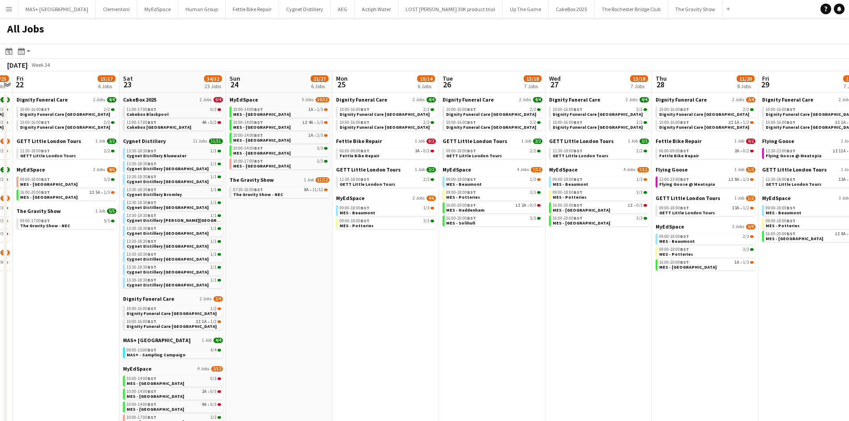
drag, startPoint x: 304, startPoint y: 350, endPoint x: 657, endPoint y: 325, distance: 354.0
click at [657, 325] on app-calendar-viewport "Wed 20 31/33 9 Jobs Thu 21 17/25 8 Jobs Fri 22 15/17 6 Jobs Sat 23 34/52 23 Job…" at bounding box center [424, 325] width 849 height 509
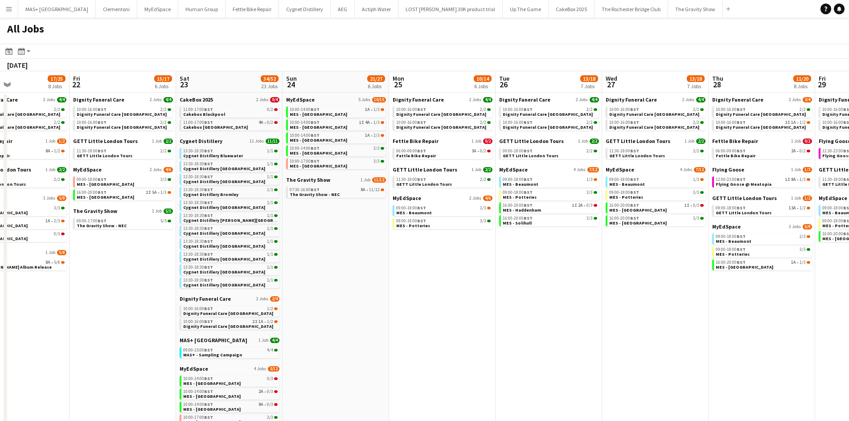
drag, startPoint x: 567, startPoint y: 291, endPoint x: 847, endPoint y: 275, distance: 280.4
click at [847, 275] on app-calendar-viewport "Wed 20 31/33 9 Jobs Thu 21 17/25 8 Jobs Fri 22 15/17 6 Jobs Sat 23 34/52 23 Job…" at bounding box center [424, 325] width 849 height 509
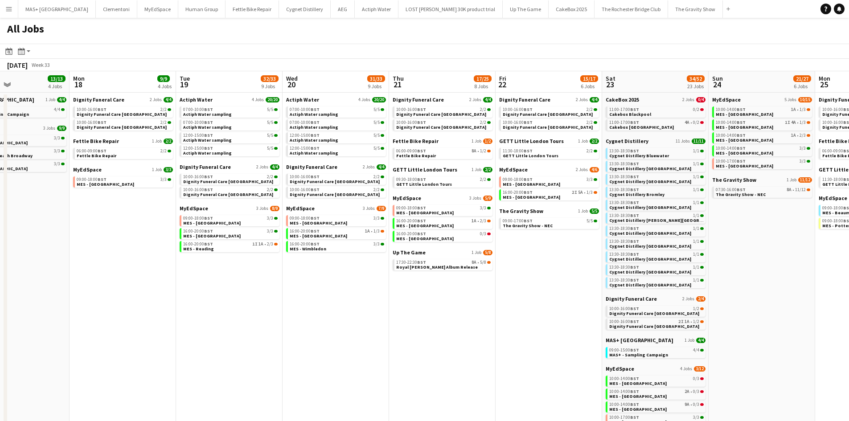
scroll to position [0, 218]
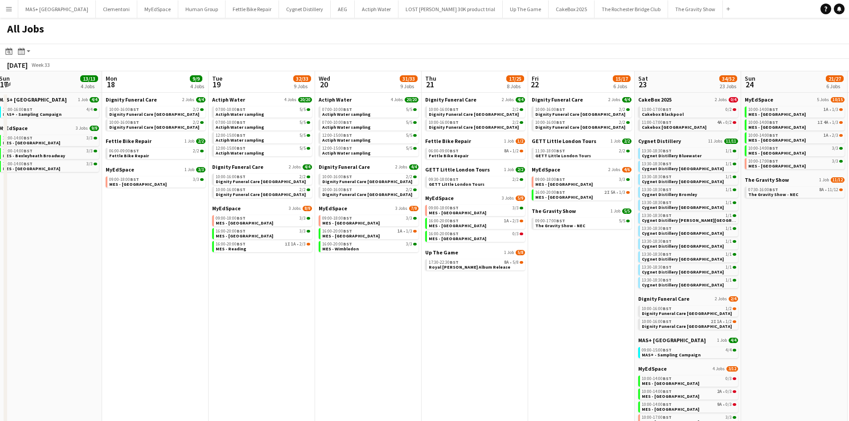
drag, startPoint x: 419, startPoint y: 341, endPoint x: 452, endPoint y: 340, distance: 32.5
click at [452, 340] on app-calendar-viewport "Fri 15 3/4 1 Job Sat 16 29/33 19 Jobs Sun 17 13/13 4 Jobs Mon 18 9/9 4 Jobs Tue…" at bounding box center [424, 325] width 849 height 509
click at [456, 265] on span "Royal [PERSON_NAME] Album Release" at bounding box center [470, 267] width 82 height 6
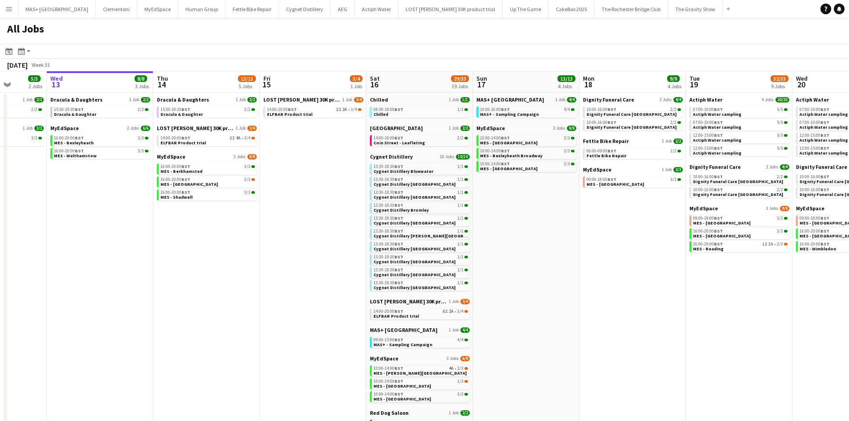
scroll to position [0, 261]
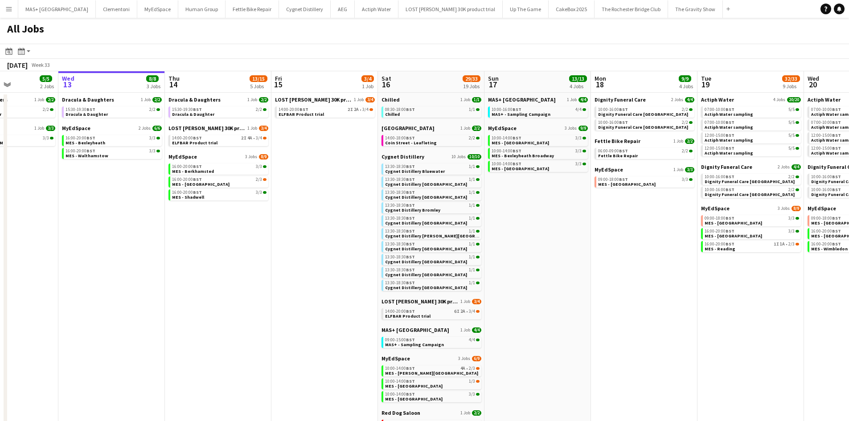
drag, startPoint x: 332, startPoint y: 295, endPoint x: 821, endPoint y: 311, distance: 489.3
click at [821, 311] on app-calendar-viewport "Sun 10 15/18 7 Jobs Mon 11 Tue 12 5/5 2 Jobs Wed 13 8/8 3 Jobs Thu 14 13/15 5 J…" at bounding box center [424, 325] width 849 height 509
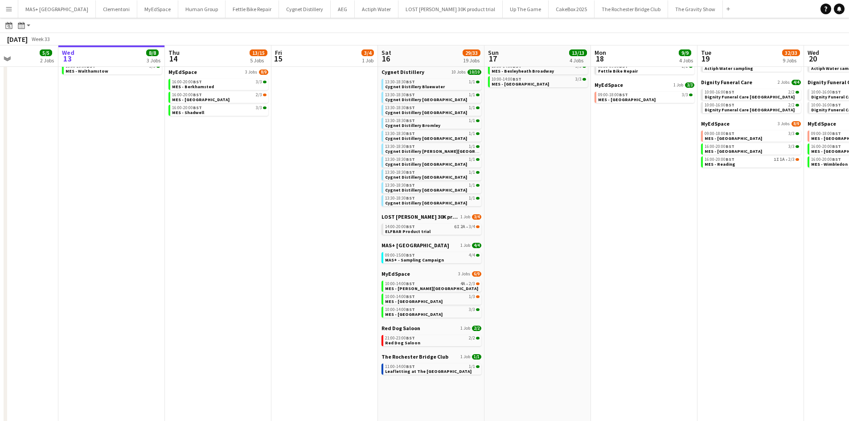
scroll to position [0, 0]
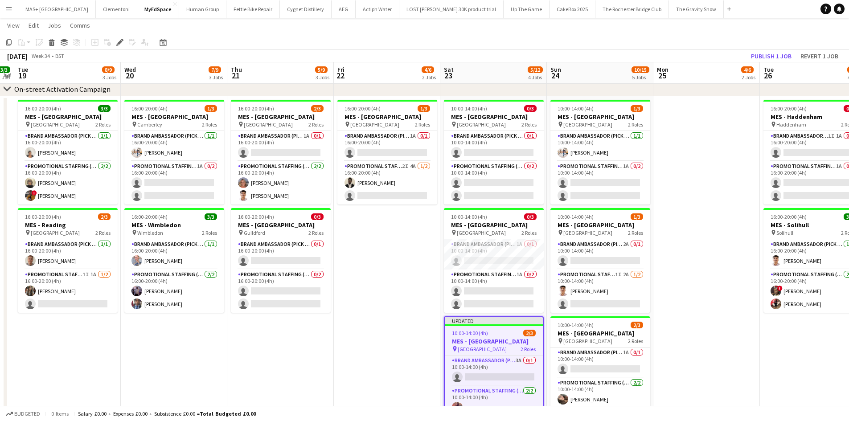
scroll to position [0, 376]
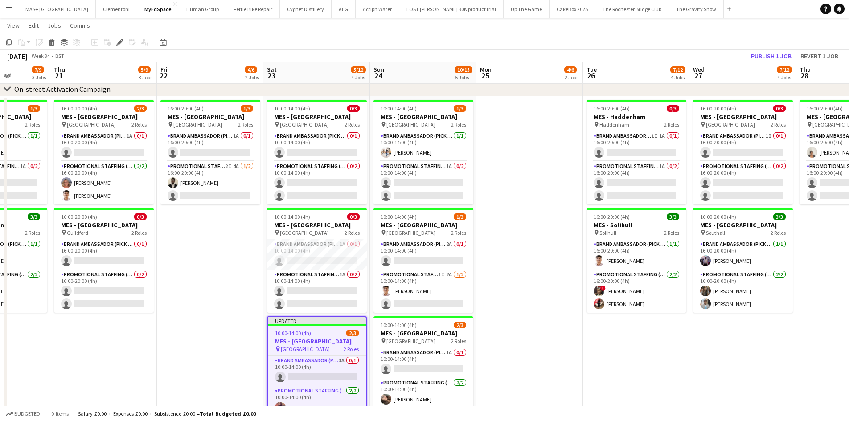
drag, startPoint x: 236, startPoint y: 309, endPoint x: 194, endPoint y: 209, distance: 108.7
click at [167, 317] on app-calendar-viewport "Sun 17 9/9 3 Jobs Mon 18 3/3 1 Job Tue 19 8/9 3 Jobs Wed 20 7/9 3 Jobs Thu 21 5…" at bounding box center [424, 407] width 849 height 834
click at [222, 169] on app-card-role "Promotional Staffing (Brand Ambassadors) 2I 4A 1/2 16:00-20:00 (4h) Daniel Ajet…" at bounding box center [210, 182] width 100 height 43
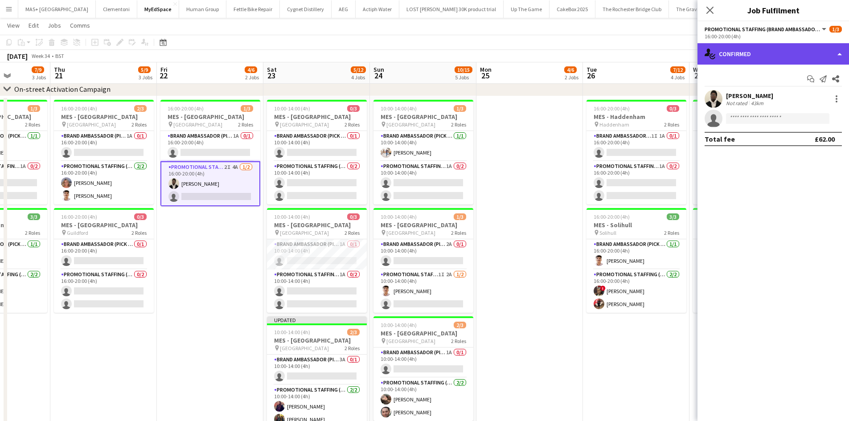
click at [732, 46] on div "single-neutral-actions-check-2 Confirmed" at bounding box center [774, 53] width 152 height 21
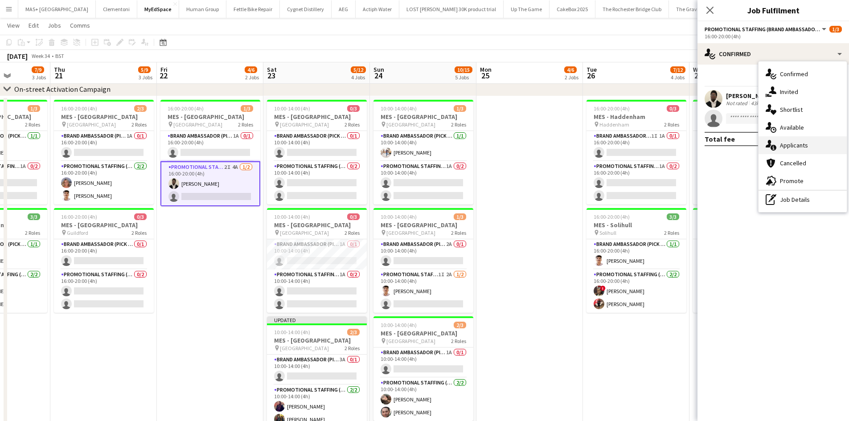
click at [809, 142] on div "single-neutral-actions-information Applicants" at bounding box center [803, 145] width 88 height 18
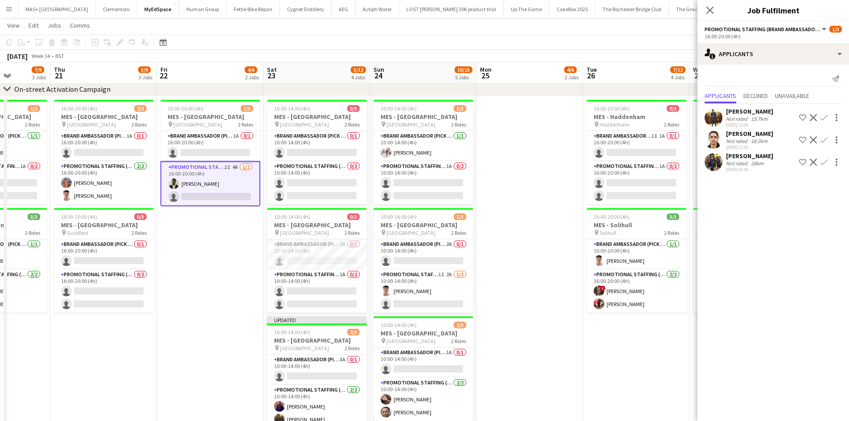
click at [763, 136] on div "Prutha Kothari" at bounding box center [749, 134] width 47 height 8
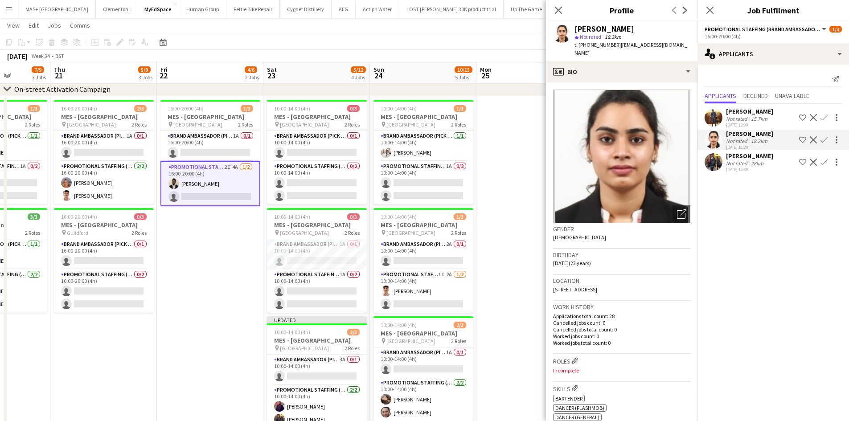
click at [763, 165] on div "28km" at bounding box center [757, 163] width 16 height 7
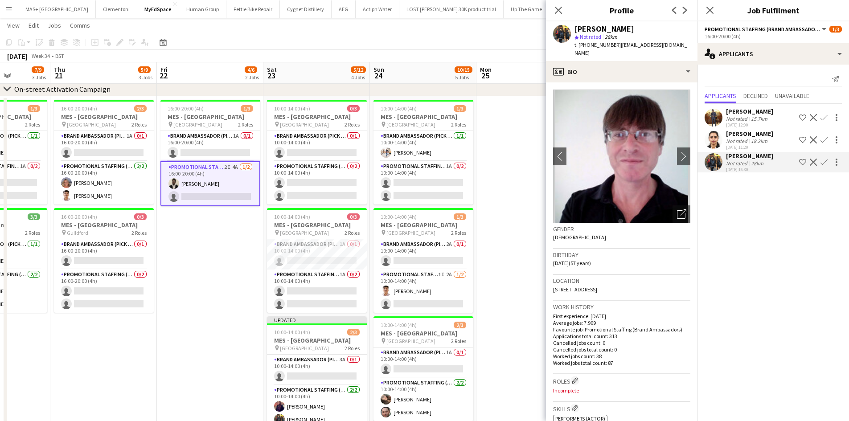
click at [825, 160] on app-icon "Confirm" at bounding box center [824, 162] width 7 height 7
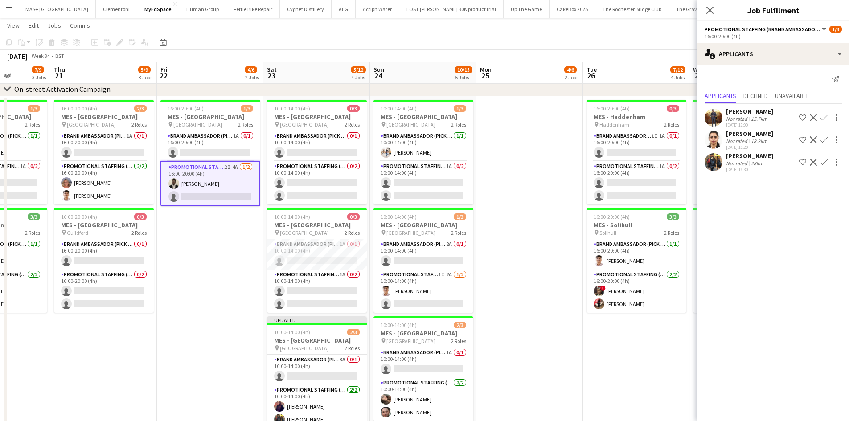
click at [822, 160] on app-icon "Confirm" at bounding box center [824, 162] width 7 height 7
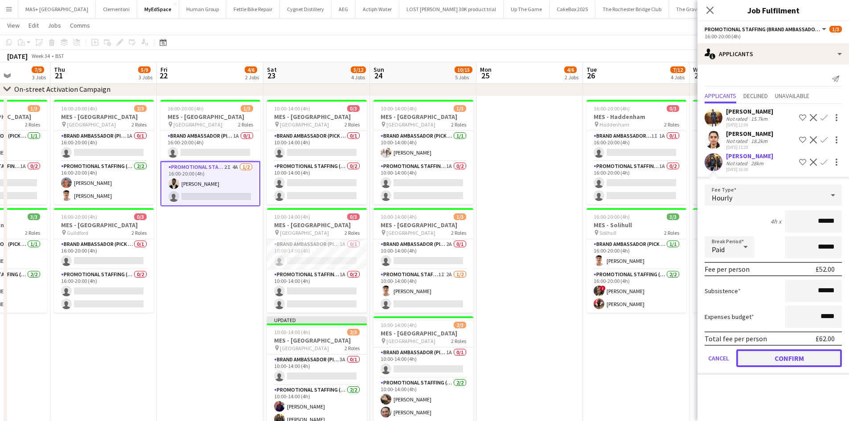
click at [777, 355] on button "Confirm" at bounding box center [789, 358] width 106 height 18
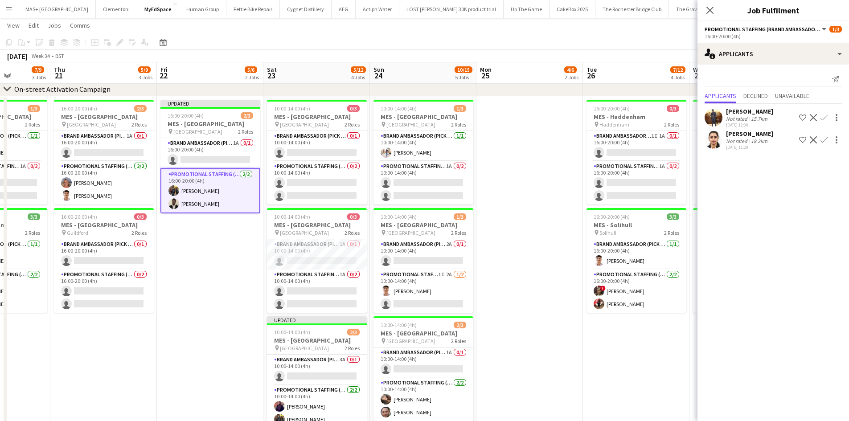
click at [530, 257] on app-date-cell at bounding box center [530, 335] width 107 height 478
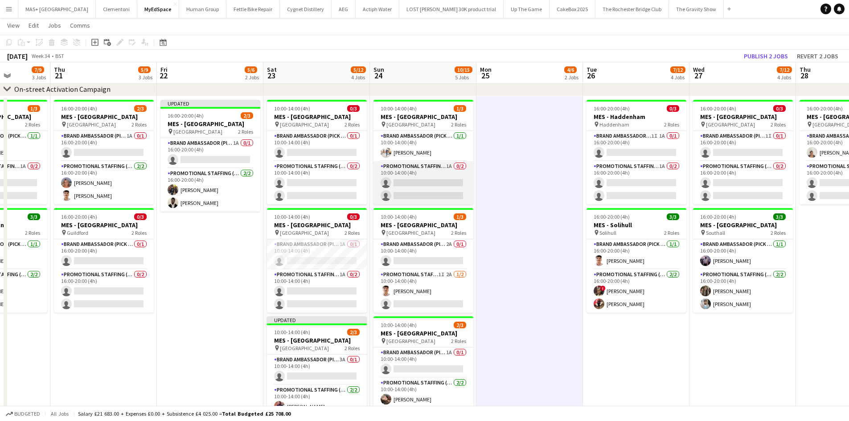
click at [415, 166] on app-card-role "Promotional Staffing (Brand Ambassadors) 1A 0/2 10:00-14:00 (4h) single-neutral…" at bounding box center [424, 182] width 100 height 43
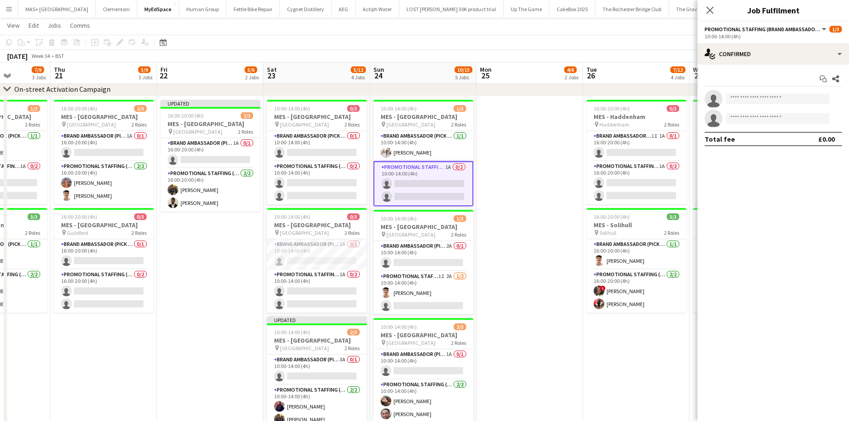
click at [552, 166] on app-date-cell at bounding box center [530, 335] width 107 height 478
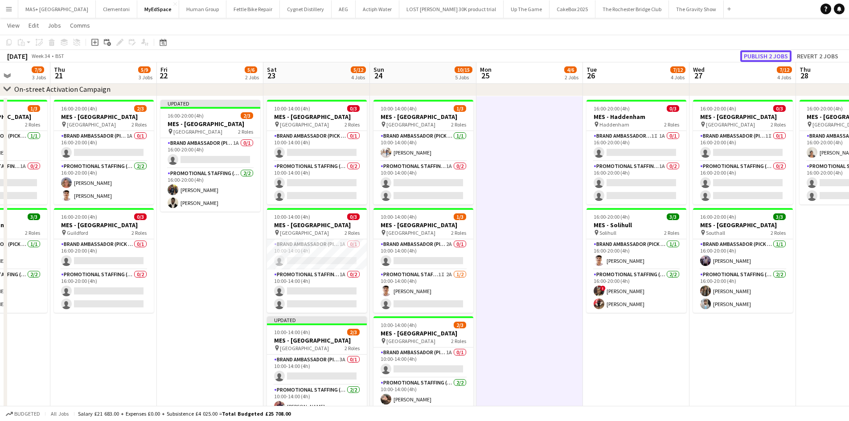
click at [755, 54] on button "Publish 2 jobs" at bounding box center [765, 56] width 51 height 12
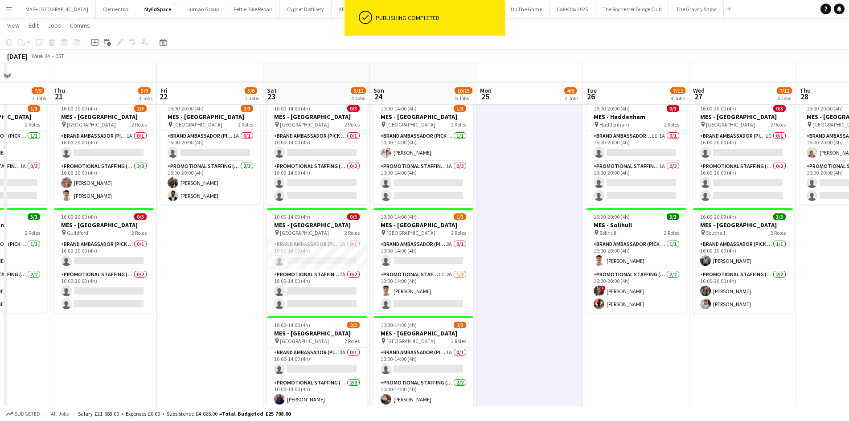
scroll to position [89, 0]
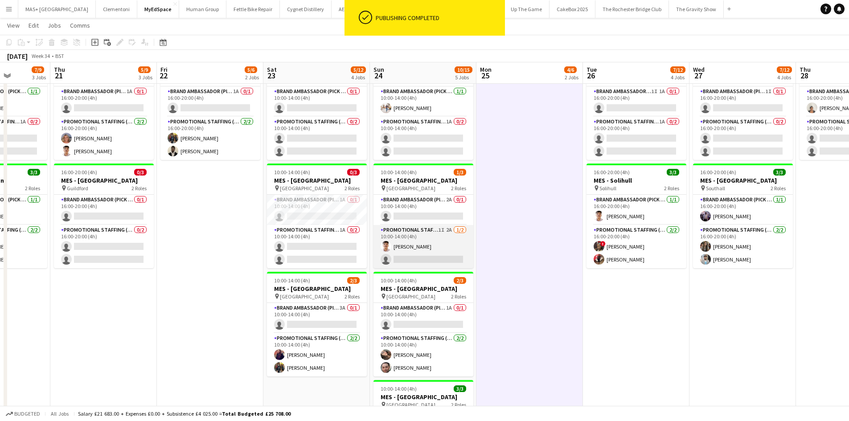
click at [423, 235] on app-card-role "Promotional Staffing (Brand Ambassadors) 1I 2A 1/2 10:00-14:00 (4h) ARJUN KUNNA…" at bounding box center [424, 246] width 100 height 43
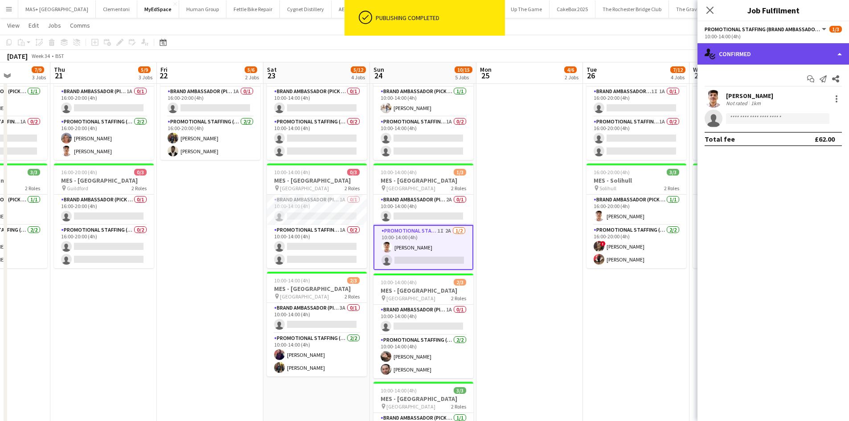
click at [734, 57] on div "single-neutral-actions-check-2 Confirmed" at bounding box center [774, 53] width 152 height 21
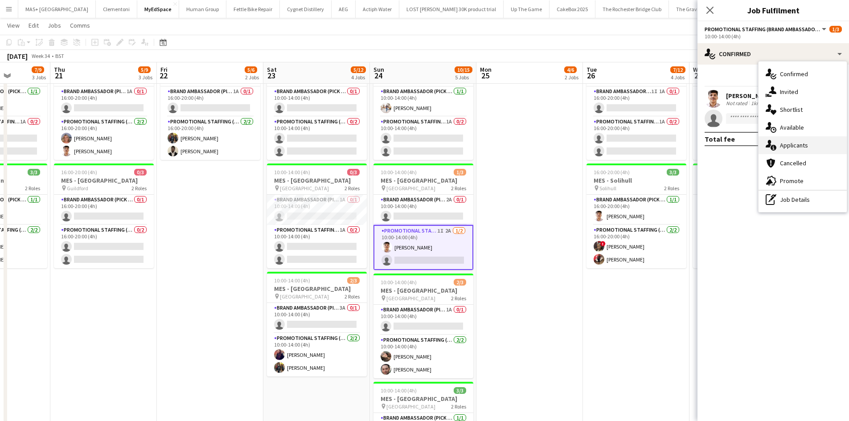
click at [804, 152] on div "single-neutral-actions-information Applicants" at bounding box center [803, 145] width 88 height 18
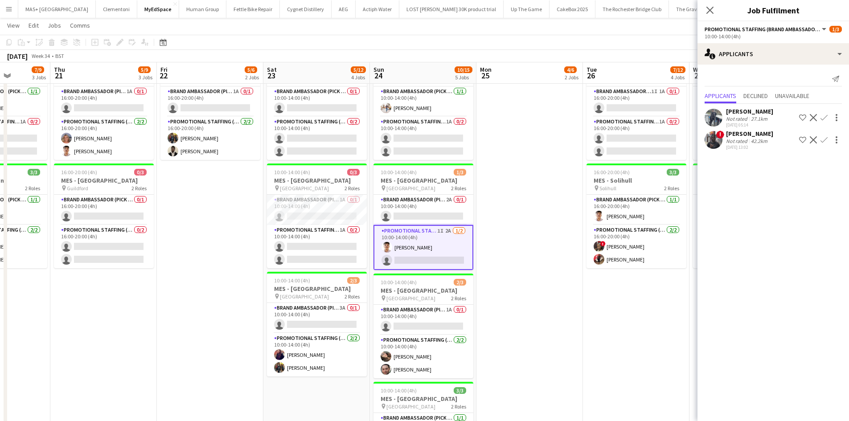
click at [748, 110] on div "Saif Hassan" at bounding box center [749, 111] width 47 height 8
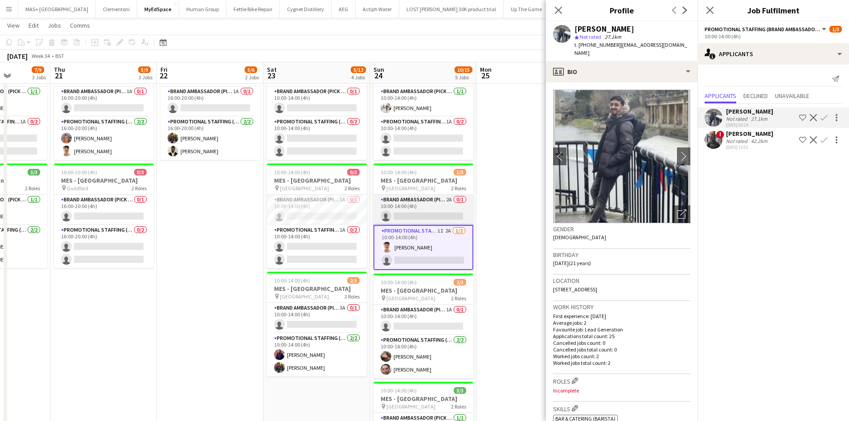
click at [433, 208] on app-card-role "Brand Ambassador (Pick up) 2A 0/1 10:00-14:00 (4h) single-neutral-actions" at bounding box center [424, 210] width 100 height 30
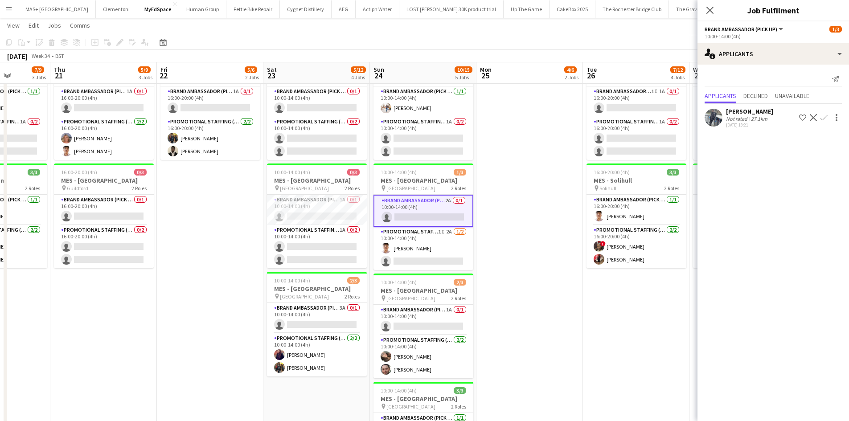
click at [508, 208] on app-date-cell at bounding box center [530, 291] width 107 height 478
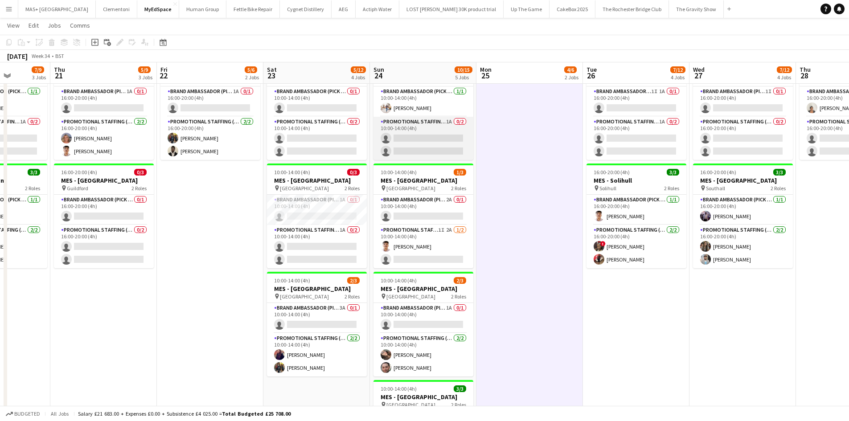
click at [422, 129] on app-card-role "Promotional Staffing (Brand Ambassadors) 1A 0/2 10:00-14:00 (4h) single-neutral…" at bounding box center [424, 138] width 100 height 43
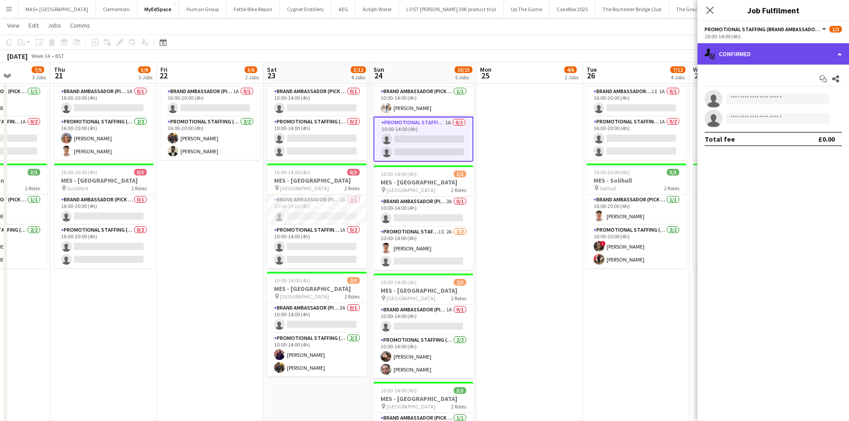
click at [742, 56] on div "single-neutral-actions-check-2 Confirmed" at bounding box center [774, 53] width 152 height 21
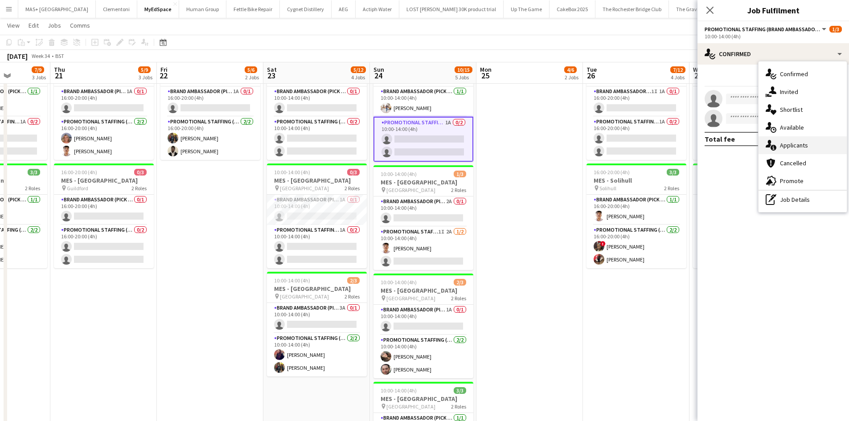
click at [780, 145] on div "single-neutral-actions-information Applicants" at bounding box center [803, 145] width 88 height 18
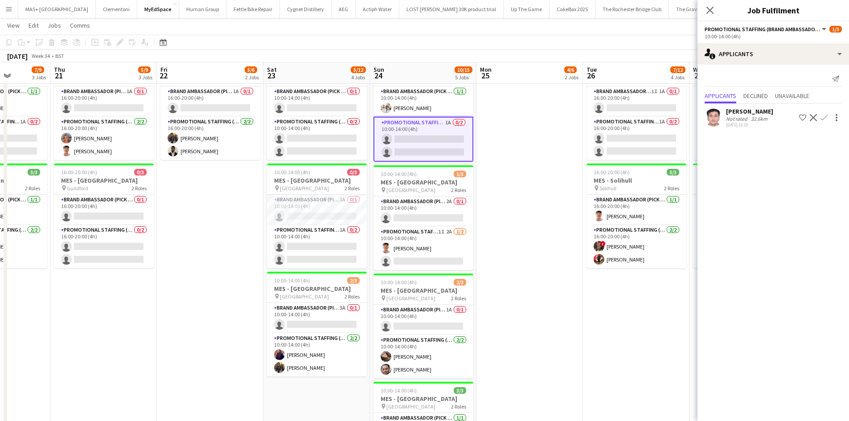
click at [540, 226] on app-date-cell at bounding box center [530, 291] width 107 height 478
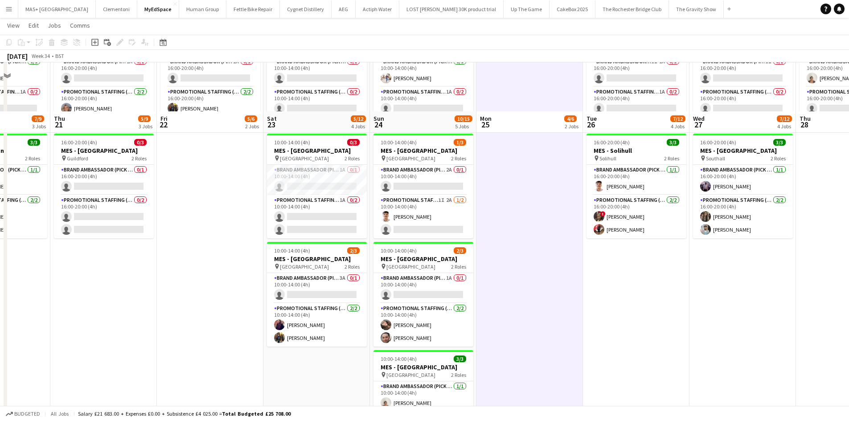
scroll to position [178, 0]
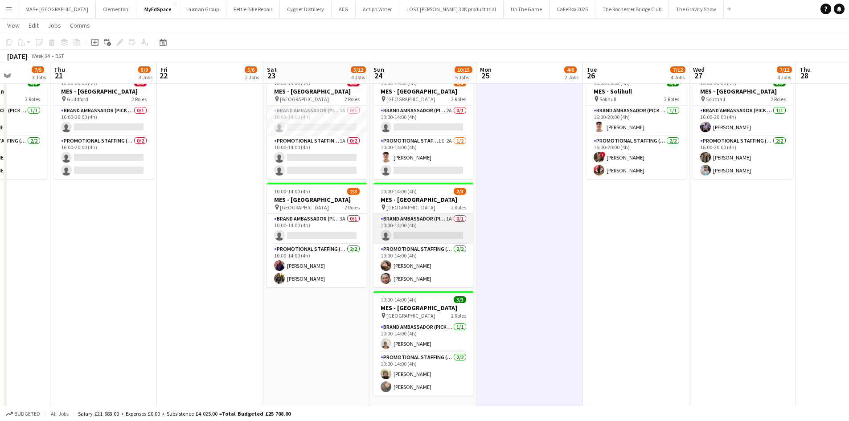
click at [421, 222] on app-card-role "Brand Ambassador (Pick up) 1A 0/1 10:00-14:00 (4h) single-neutral-actions" at bounding box center [424, 229] width 100 height 30
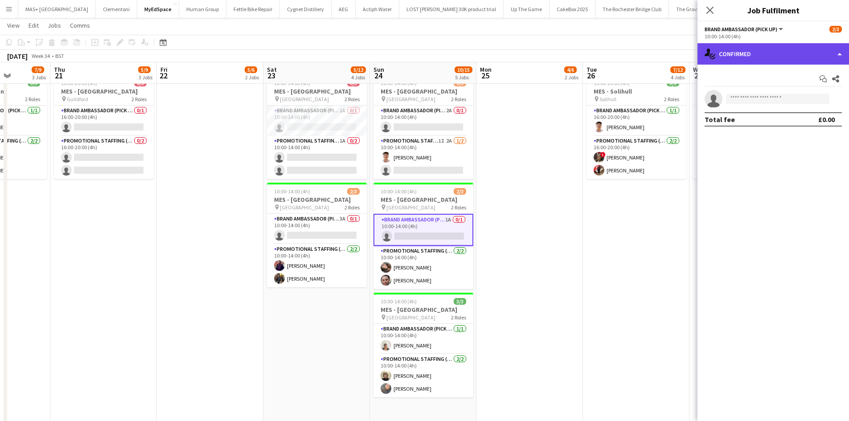
click at [792, 48] on div "single-neutral-actions-check-2 Confirmed" at bounding box center [774, 53] width 152 height 21
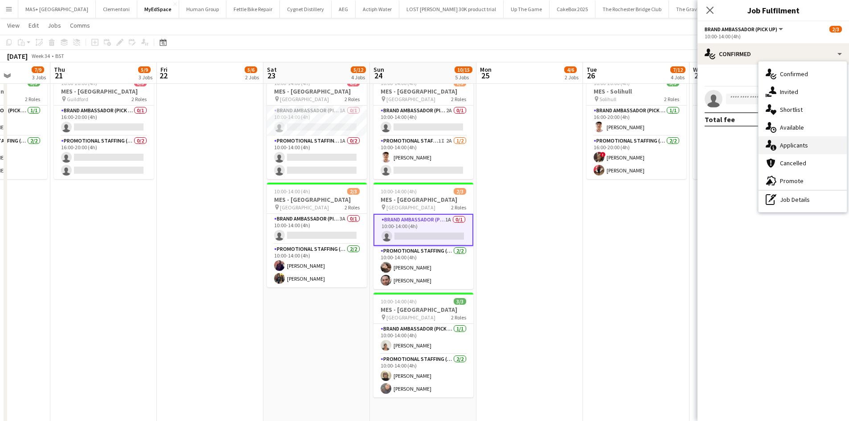
click at [797, 148] on div "single-neutral-actions-information Applicants" at bounding box center [803, 145] width 88 height 18
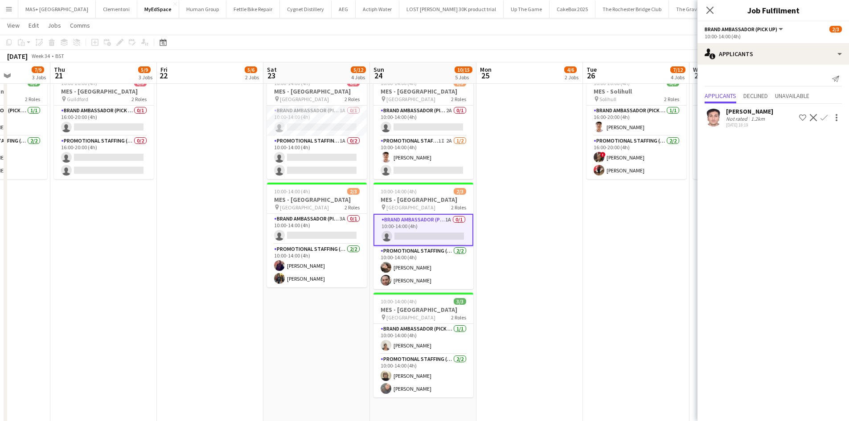
click at [524, 238] on app-date-cell at bounding box center [530, 202] width 107 height 478
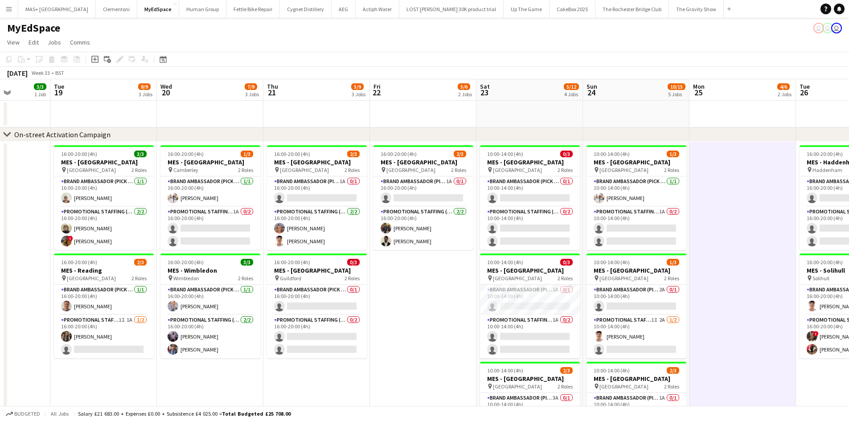
scroll to position [0, 293]
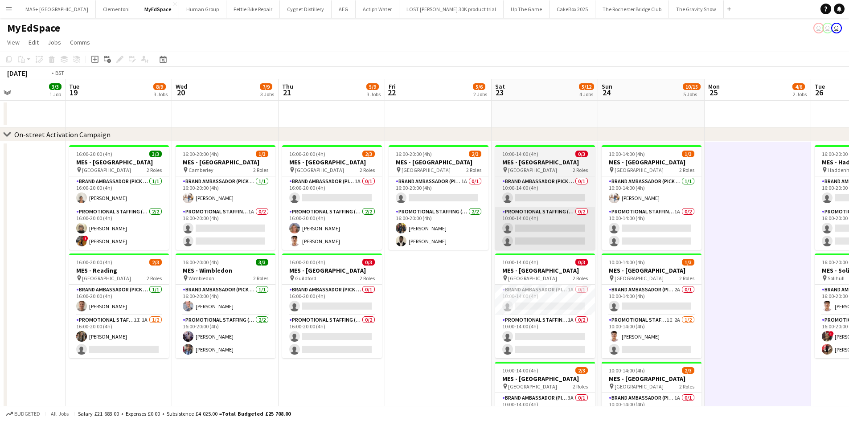
drag, startPoint x: 214, startPoint y: 329, endPoint x: 542, endPoint y: 226, distance: 342.9
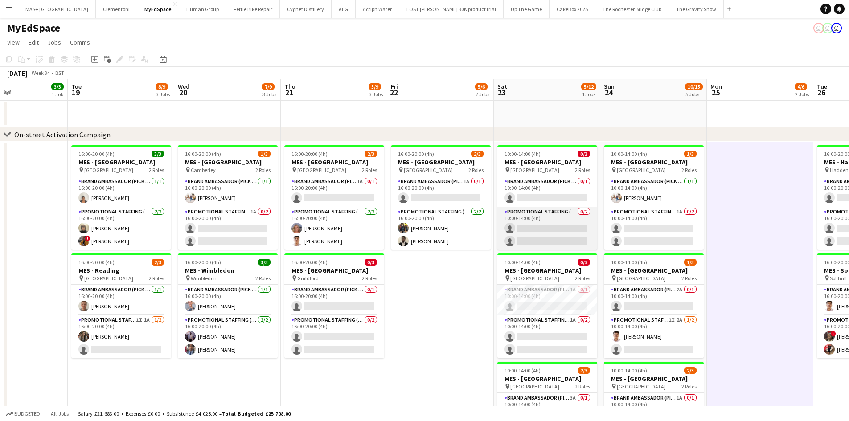
click at [553, 214] on app-card-role "Promotional Staffing (Brand Ambassadors) 0/2 10:00-14:00 (4h) single-neutral-ac…" at bounding box center [547, 228] width 100 height 43
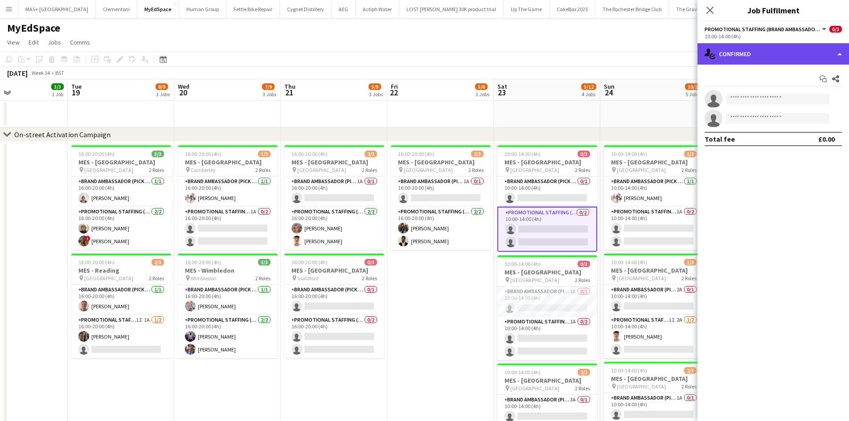
click at [739, 55] on div "single-neutral-actions-check-2 Confirmed" at bounding box center [774, 53] width 152 height 21
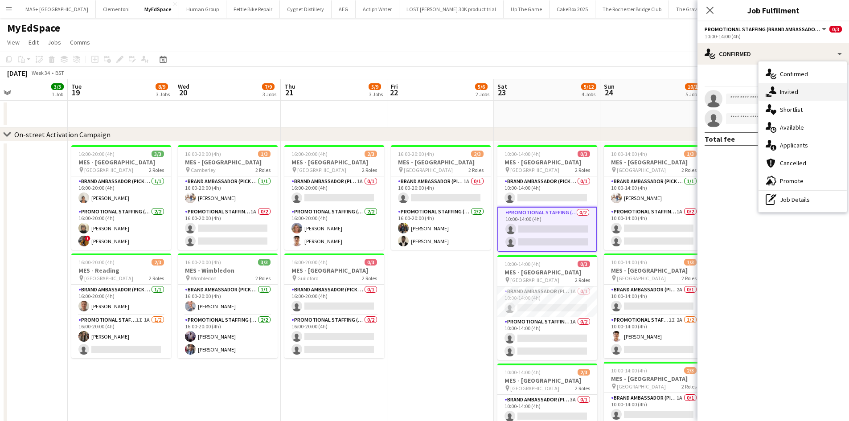
click at [806, 98] on div "single-neutral-actions-share-1 Invited" at bounding box center [803, 92] width 88 height 18
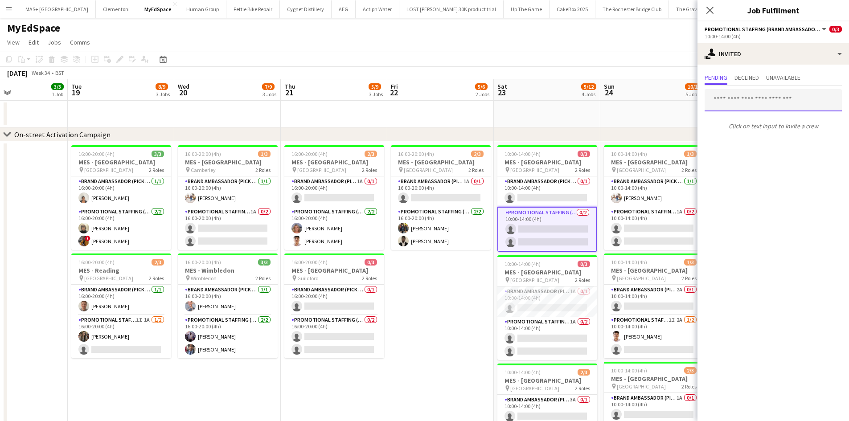
click at [748, 106] on input "text" at bounding box center [773, 100] width 137 height 22
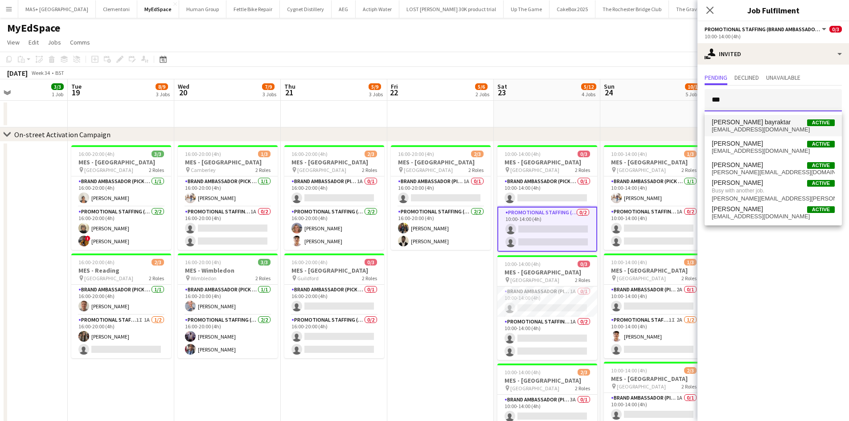
type input "***"
click at [745, 123] on span "Melike Forsinac bayraktar" at bounding box center [751, 123] width 79 height 8
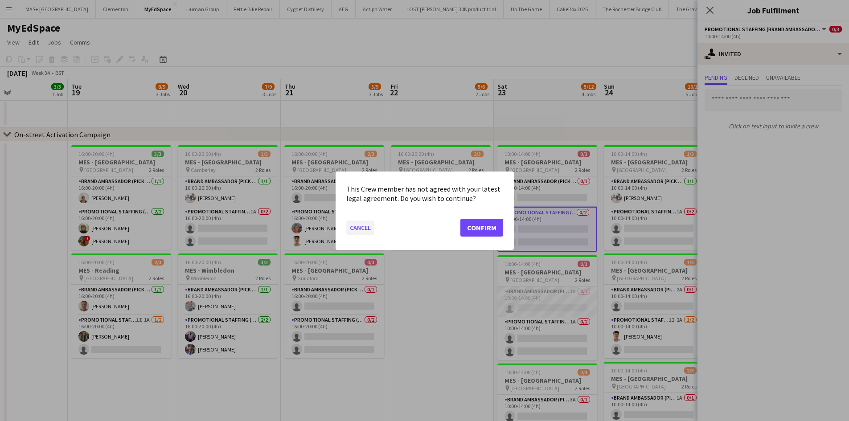
click at [363, 230] on button "Cancel" at bounding box center [360, 227] width 28 height 14
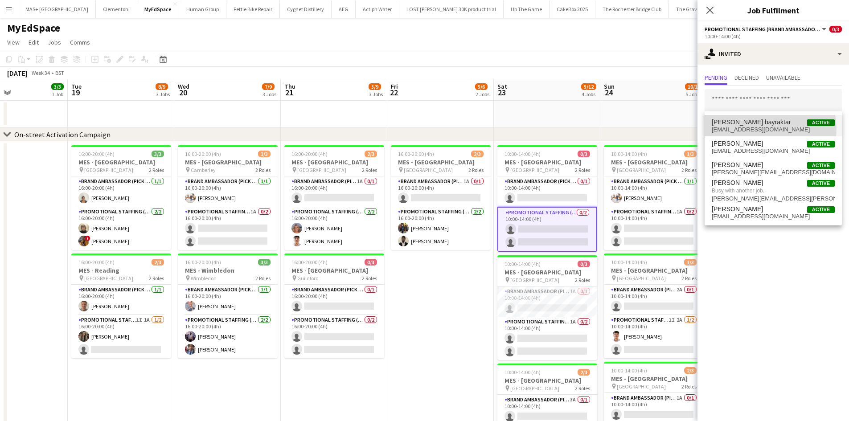
click at [765, 129] on span "melikeforsnac@gmail.com" at bounding box center [773, 129] width 123 height 7
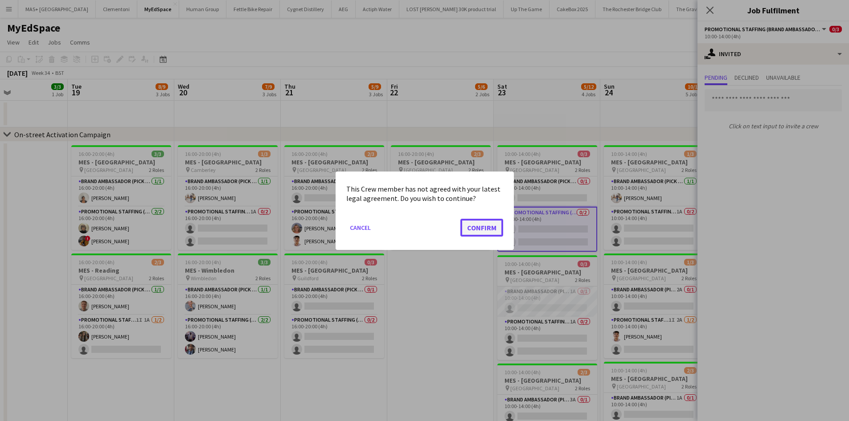
click at [478, 234] on button "Confirm" at bounding box center [481, 227] width 43 height 18
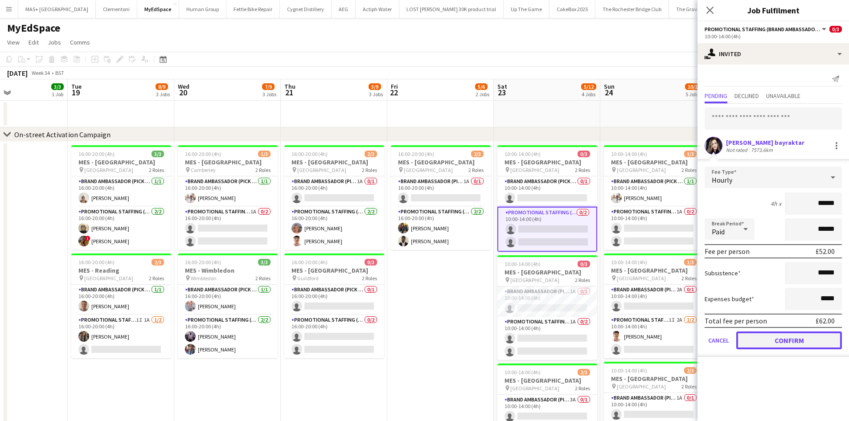
click at [791, 344] on button "Confirm" at bounding box center [789, 341] width 106 height 18
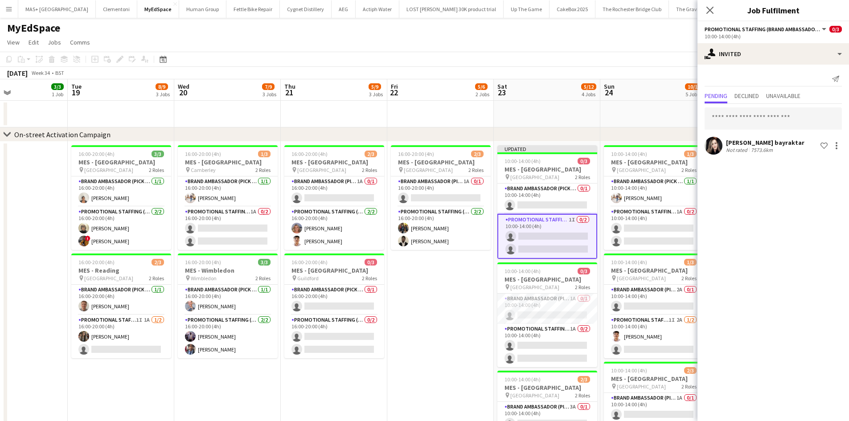
click at [422, 310] on app-date-cell "16:00-20:00 (4h) 2/3 MES - Kingston upon Thames pin Kingston 2 Roles Brand Amba…" at bounding box center [440, 381] width 107 height 478
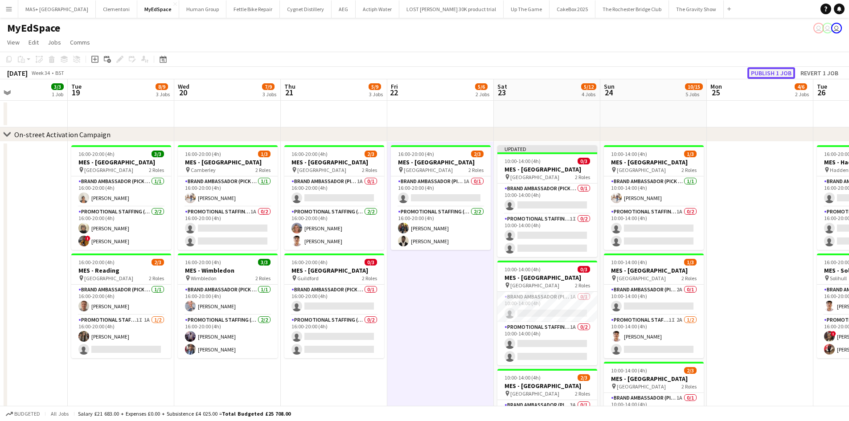
click at [763, 68] on button "Publish 1 job" at bounding box center [772, 73] width 48 height 12
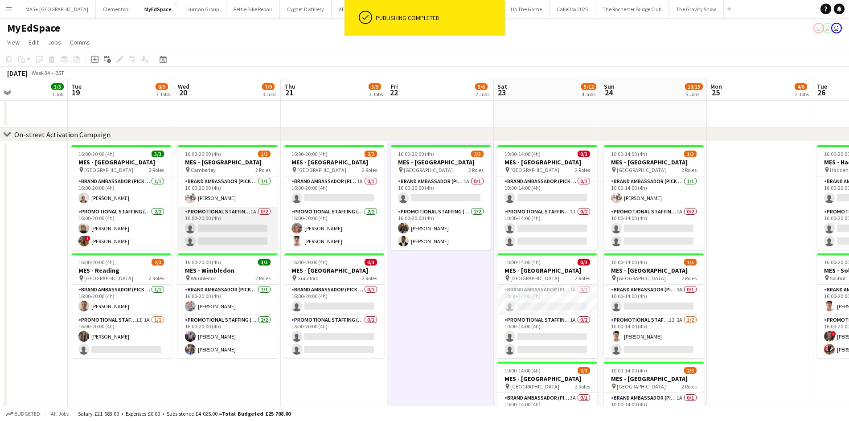
click at [236, 221] on app-card-role "Promotional Staffing (Brand Ambassadors) 1A 0/2 16:00-20:00 (4h) single-neutral…" at bounding box center [228, 228] width 100 height 43
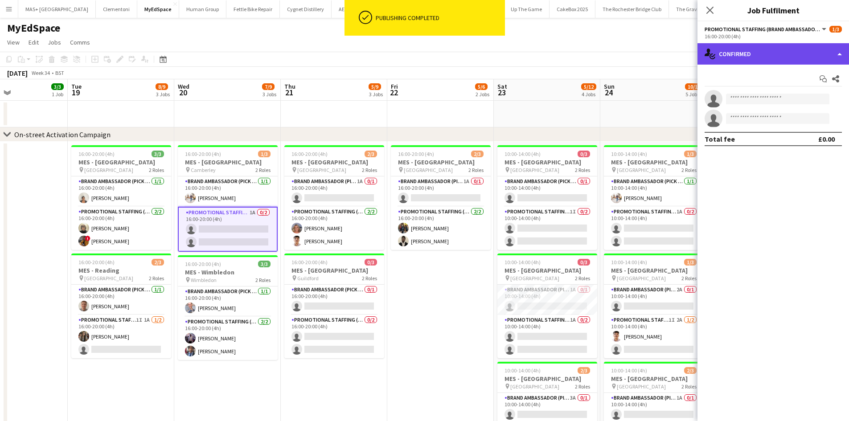
click at [738, 56] on div "single-neutral-actions-check-2 Confirmed" at bounding box center [774, 53] width 152 height 21
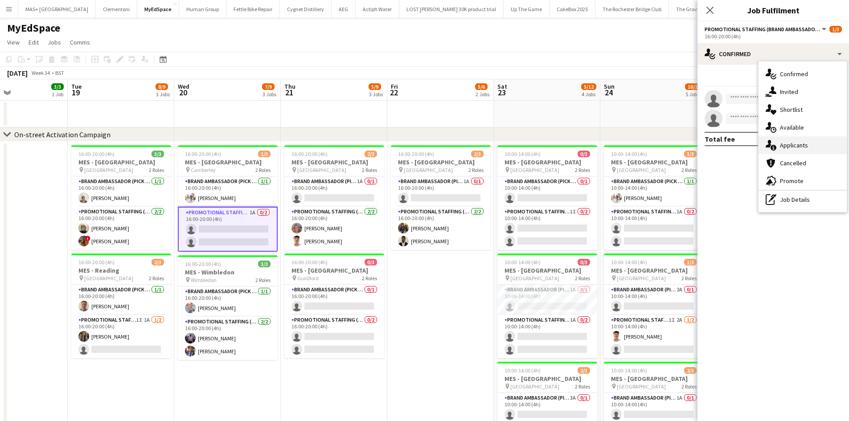
click at [789, 141] on div "single-neutral-actions-information Applicants" at bounding box center [803, 145] width 88 height 18
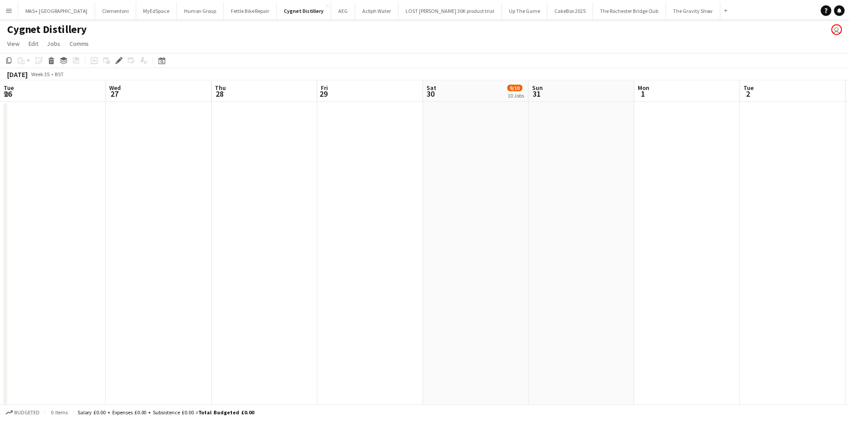
scroll to position [0, 307]
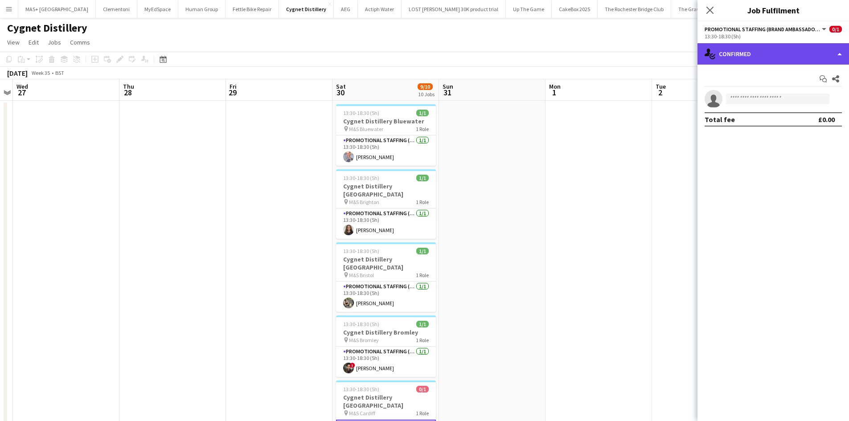
click at [731, 62] on div "single-neutral-actions-check-2 Confirmed" at bounding box center [774, 53] width 152 height 21
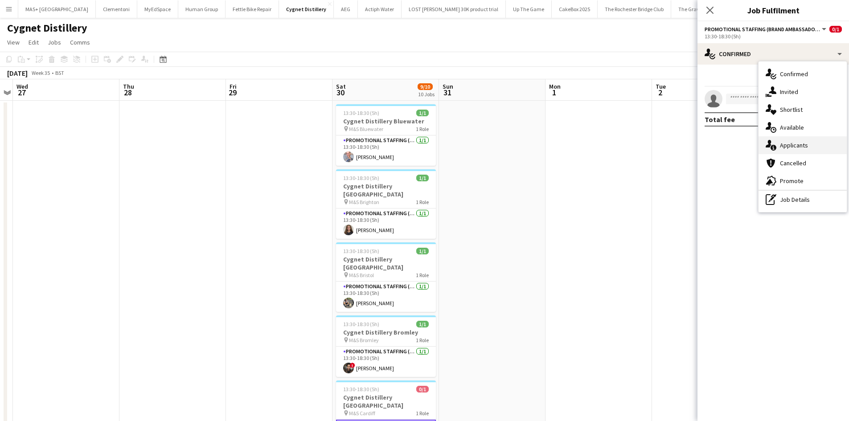
click at [782, 140] on div "single-neutral-actions-information Applicants" at bounding box center [803, 145] width 88 height 18
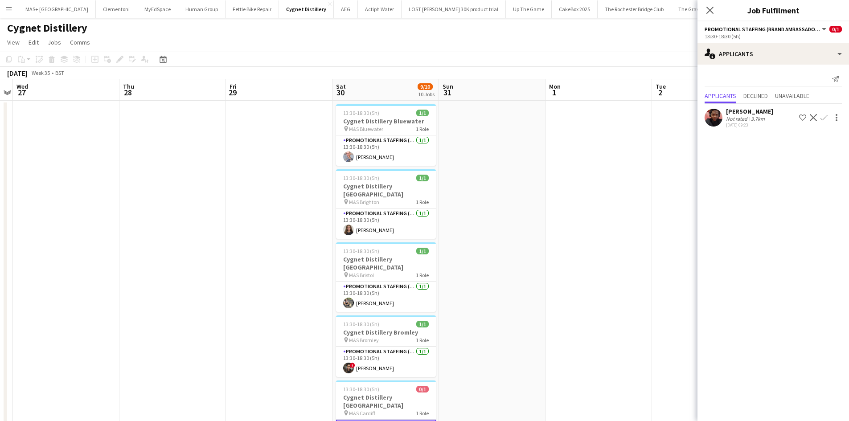
click at [760, 121] on div "3.7km" at bounding box center [757, 118] width 17 height 7
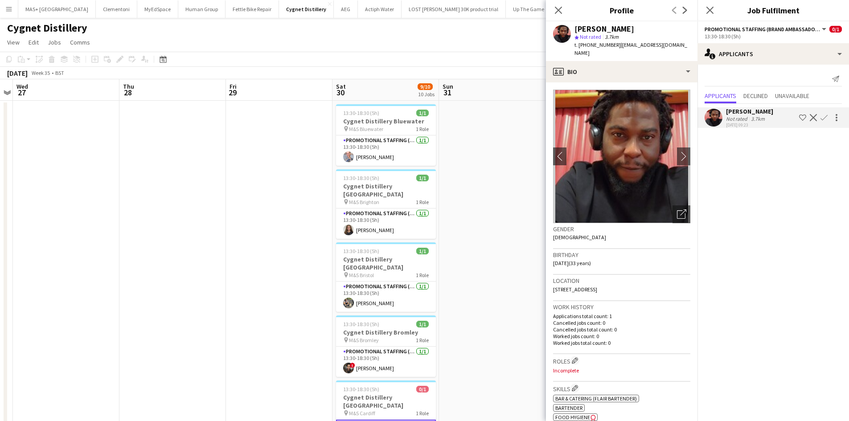
click at [760, 121] on div "3.7km" at bounding box center [757, 118] width 17 height 7
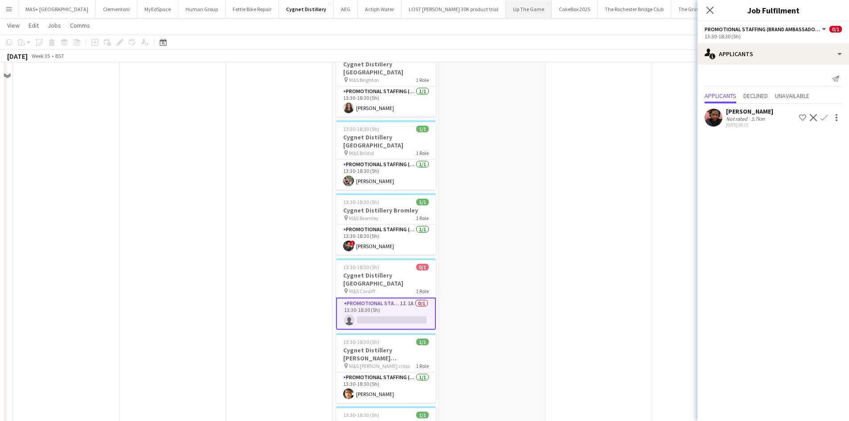
scroll to position [134, 0]
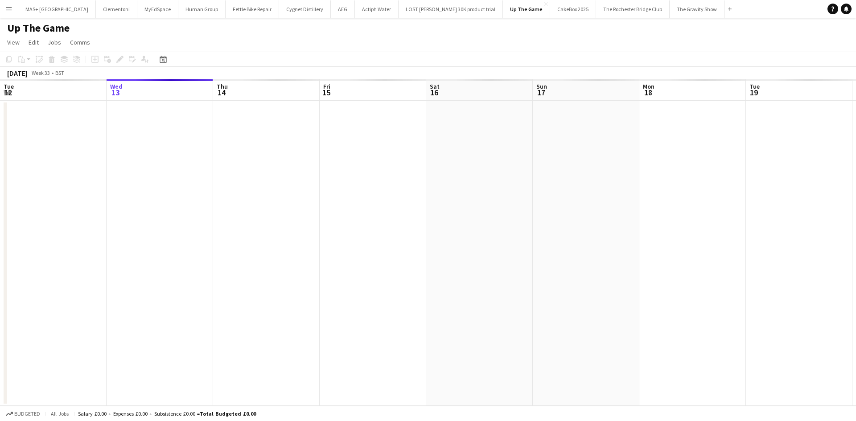
scroll to position [0, 307]
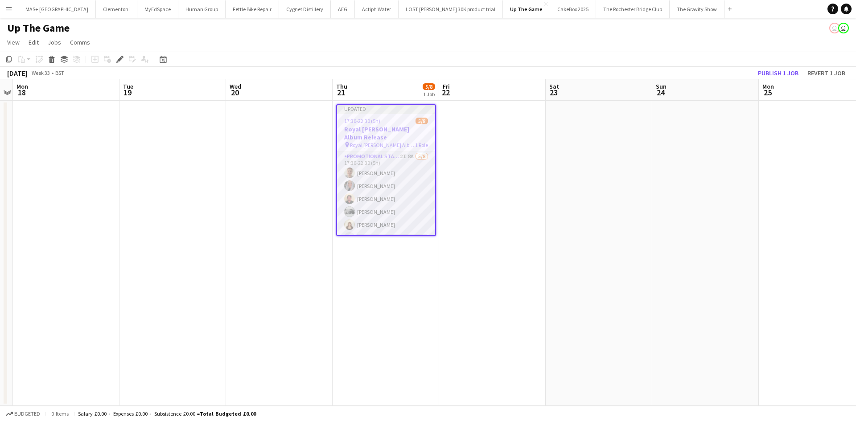
click at [385, 161] on app-card-role "Promotional Staffing (Brand Ambassadors) 2I 8A [DATE] 17:30-22:30 (5h) [PERSON_…" at bounding box center [386, 212] width 98 height 121
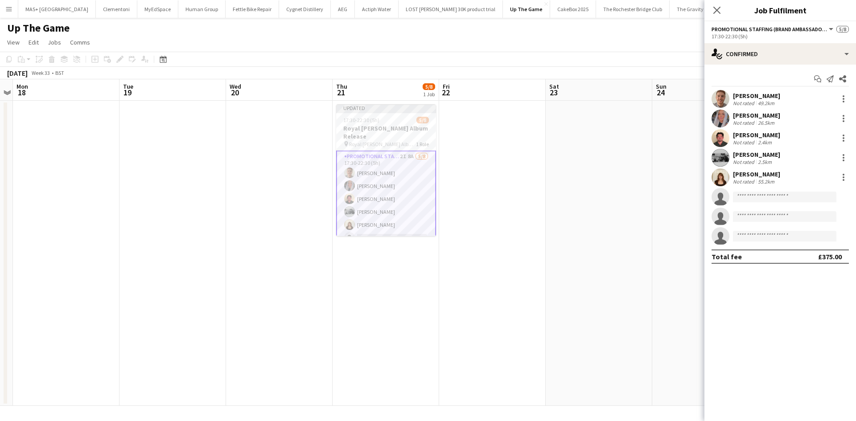
click at [571, 151] on app-date-cell at bounding box center [599, 253] width 107 height 305
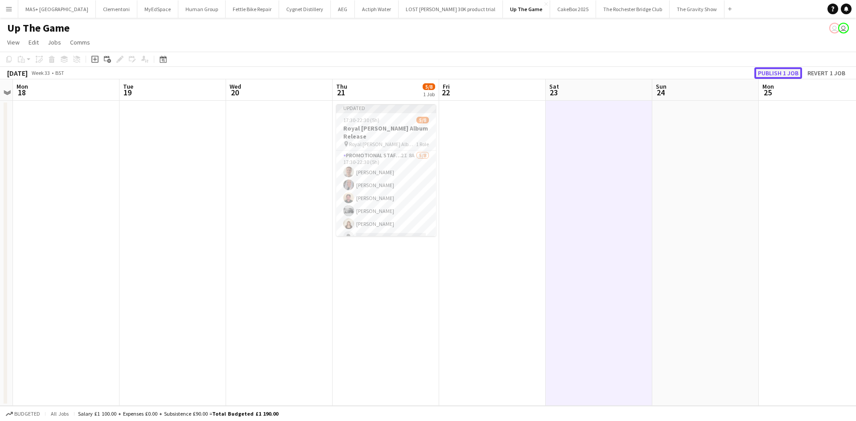
click at [781, 74] on button "Publish 1 job" at bounding box center [778, 73] width 48 height 12
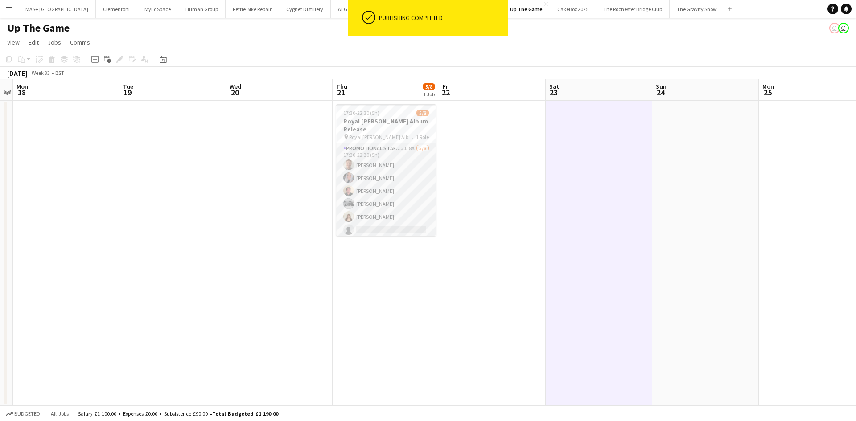
click at [390, 153] on app-card-role "Promotional Staffing (Brand Ambassadors) 2I 8A 5/8 17:30-22:30 (5h) Jack Procte…" at bounding box center [386, 204] width 100 height 121
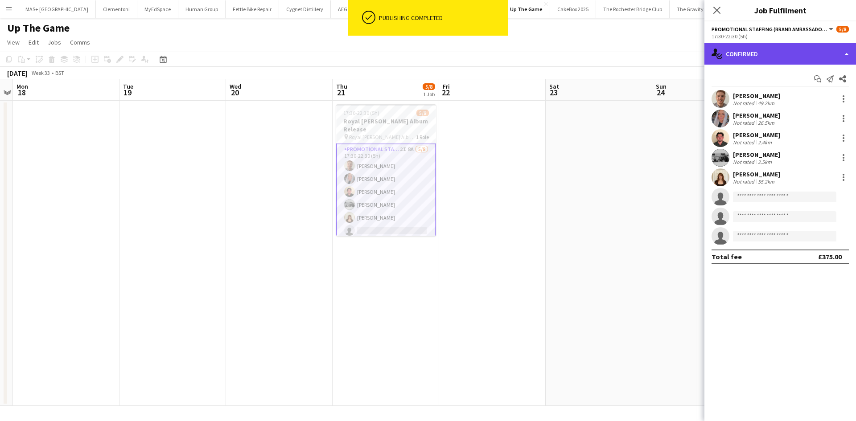
click at [738, 53] on div "single-neutral-actions-check-2 Confirmed" at bounding box center [780, 53] width 152 height 21
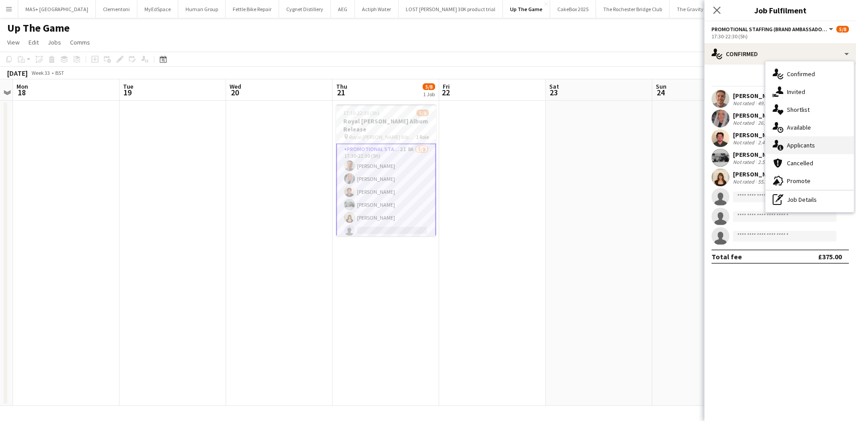
click at [793, 149] on div "single-neutral-actions-information Applicants" at bounding box center [809, 145] width 88 height 18
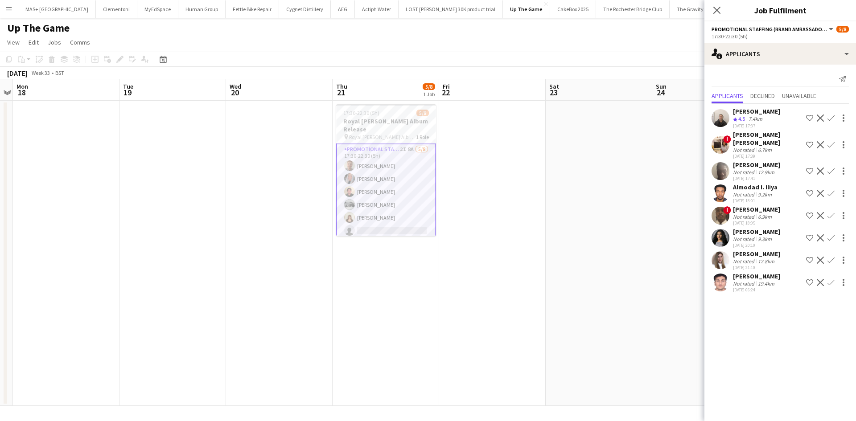
click at [742, 214] on div "Not rated" at bounding box center [744, 217] width 23 height 7
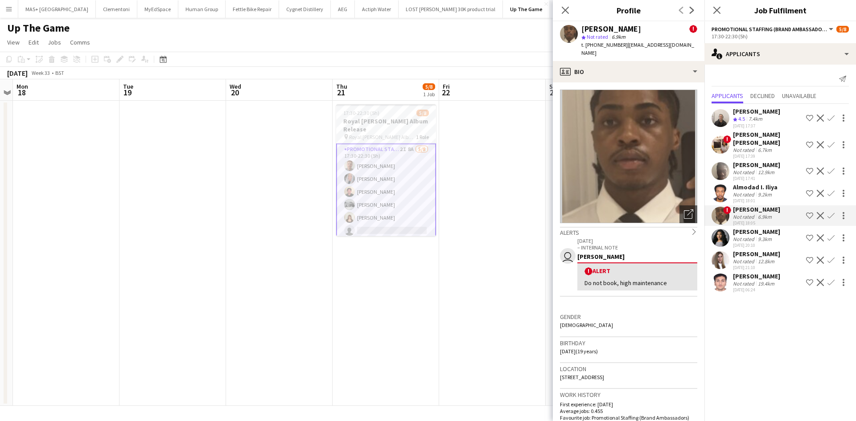
click at [742, 214] on div "Not rated" at bounding box center [744, 217] width 23 height 7
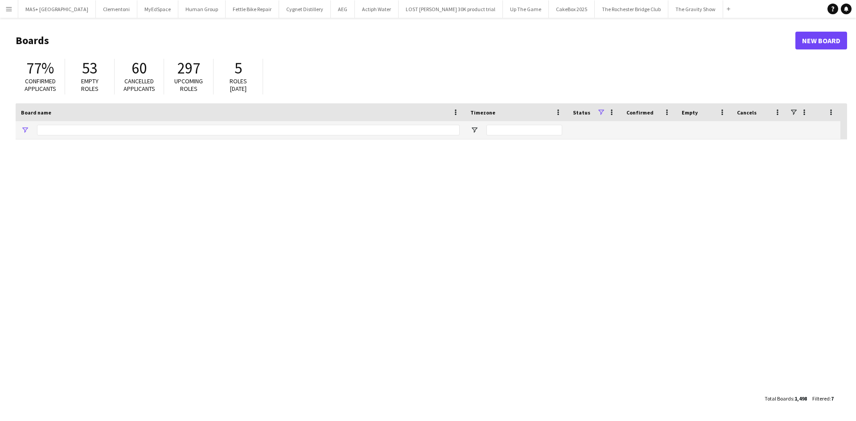
type input "**********"
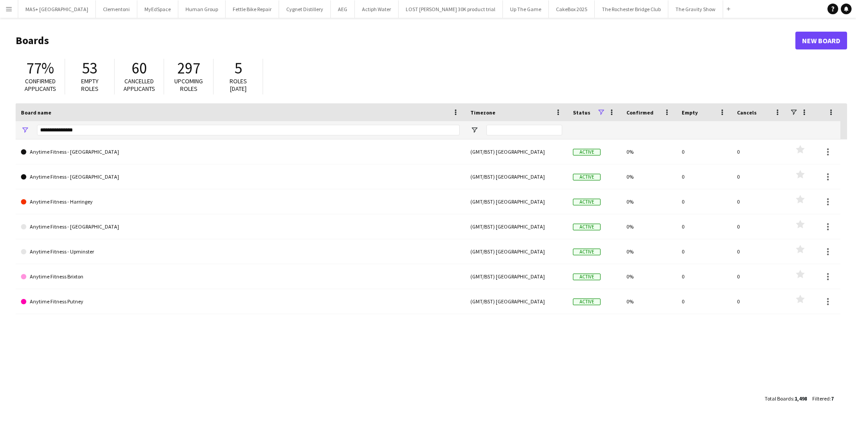
click at [8, 14] on button "Menu" at bounding box center [9, 9] width 18 height 18
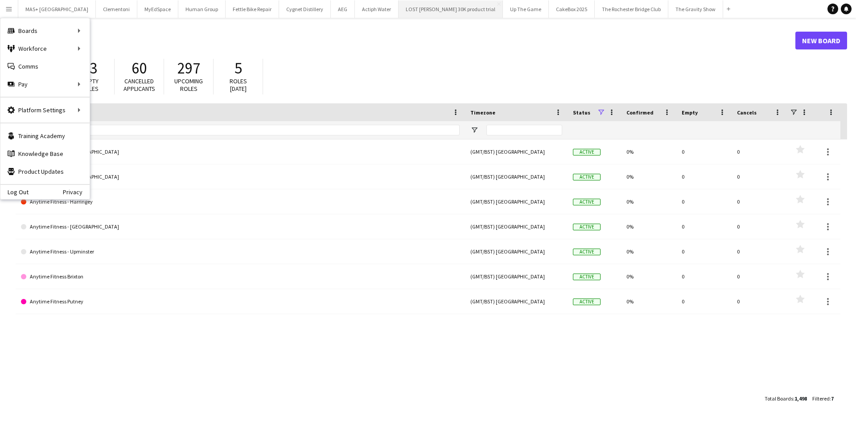
click at [399, 12] on button "LOST [PERSON_NAME] 30K product trial Close" at bounding box center [451, 8] width 104 height 17
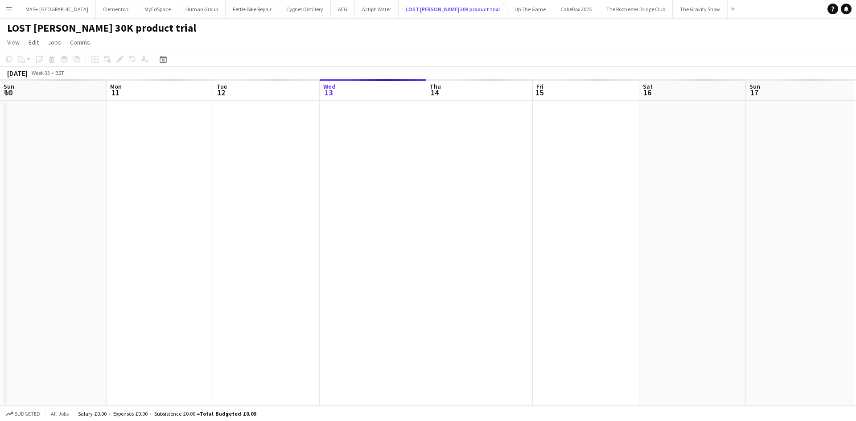
scroll to position [0, 213]
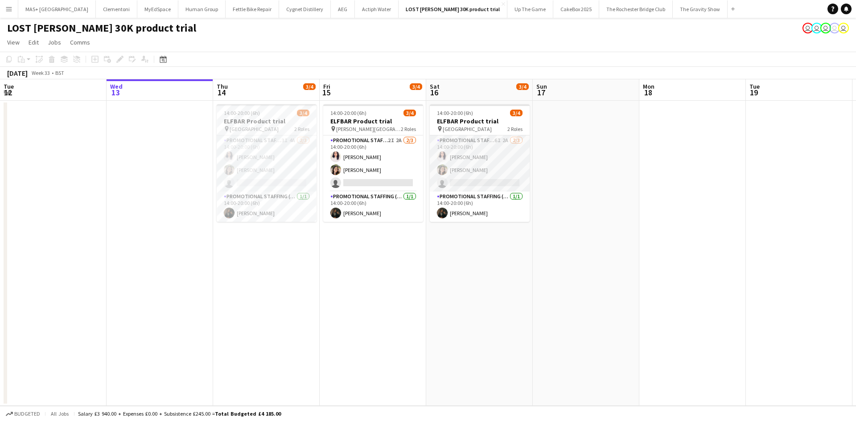
click at [487, 147] on app-card-role "Promotional Staffing (Brand Ambassadors) 6I 2A [DATE] 14:00-20:00 (6h) [PERSON_…" at bounding box center [480, 164] width 100 height 56
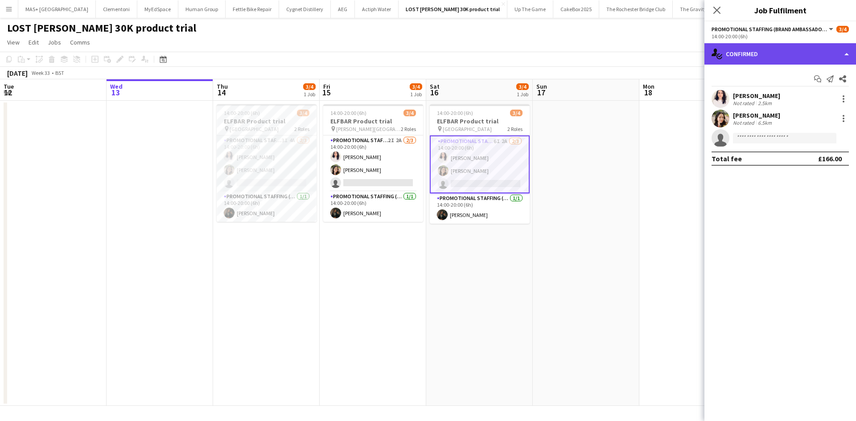
click at [743, 55] on div "single-neutral-actions-check-2 Confirmed" at bounding box center [780, 53] width 152 height 21
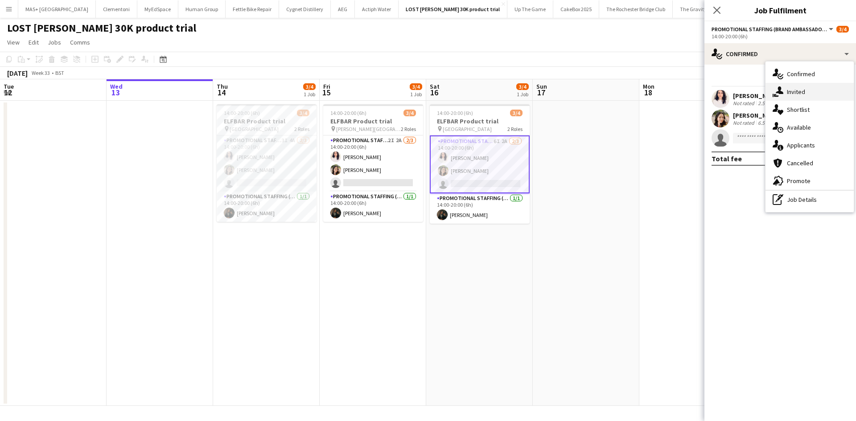
click at [797, 90] on div "single-neutral-actions-share-1 Invited" at bounding box center [809, 92] width 88 height 18
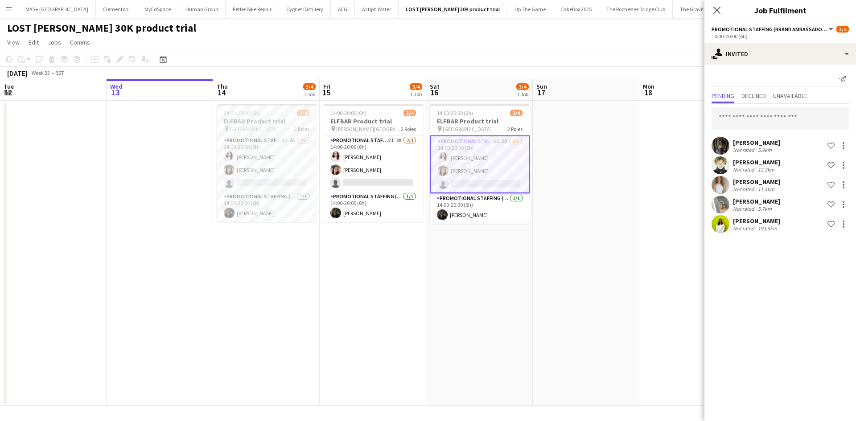
click at [547, 288] on app-date-cell at bounding box center [586, 253] width 107 height 305
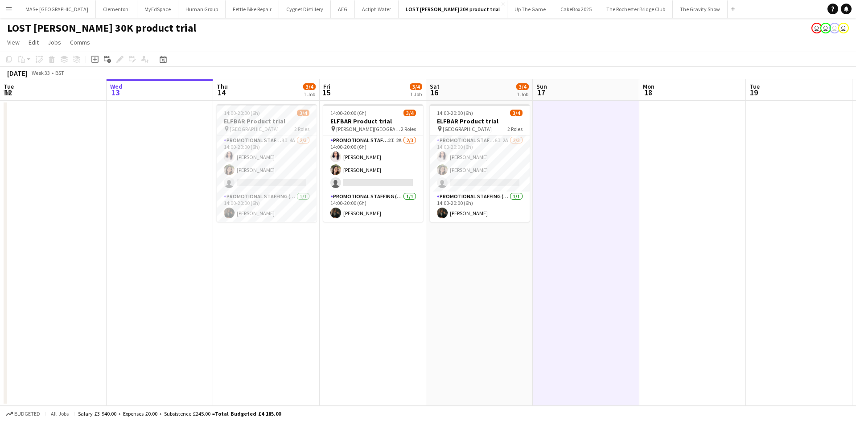
scroll to position [0, 214]
click at [464, 139] on app-card-role "Promotional Staffing (Brand Ambassadors) 6I 2A [DATE] 14:00-20:00 (6h) [PERSON_…" at bounding box center [479, 164] width 100 height 56
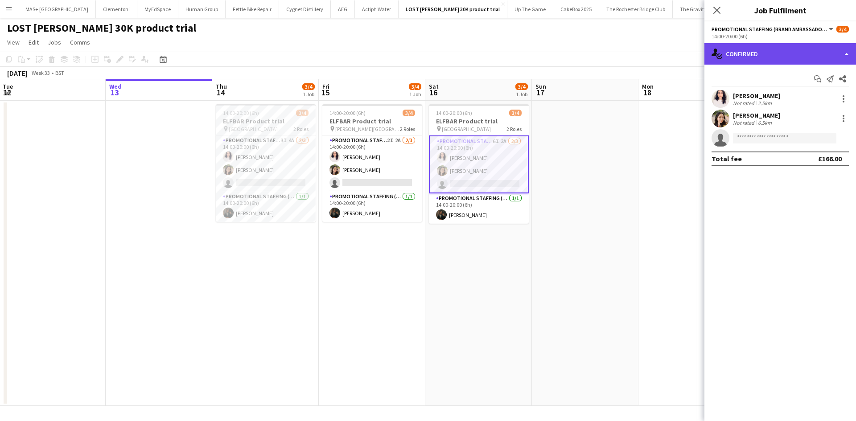
click at [819, 51] on div "single-neutral-actions-check-2 Confirmed" at bounding box center [780, 53] width 152 height 21
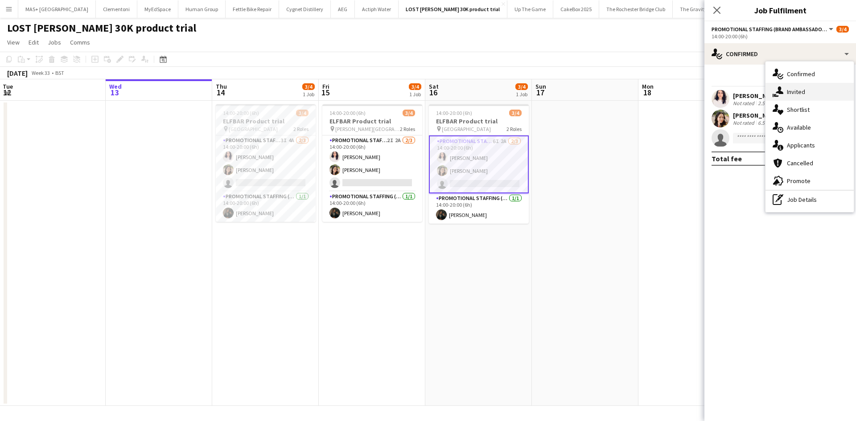
click at [818, 95] on div "single-neutral-actions-share-1 Invited" at bounding box center [809, 92] width 88 height 18
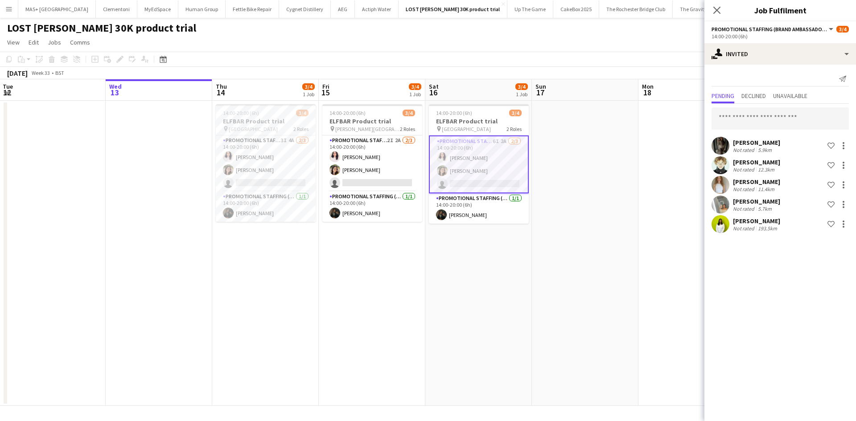
click at [765, 206] on div "5.7km" at bounding box center [764, 209] width 17 height 7
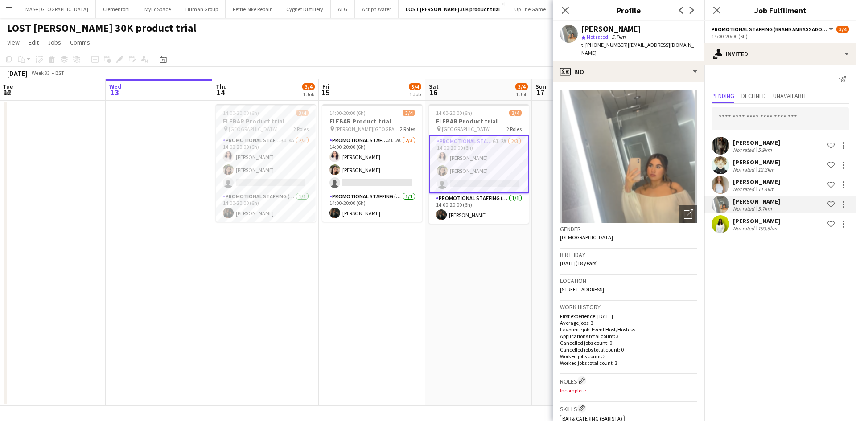
click at [756, 151] on div "5.9km" at bounding box center [764, 150] width 17 height 7
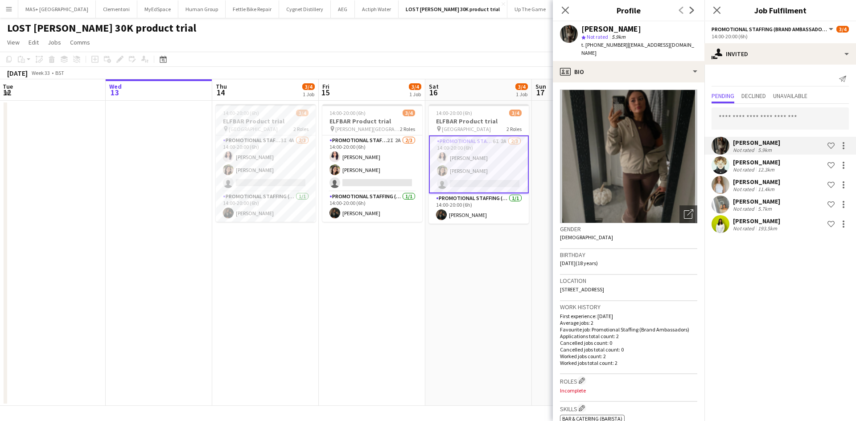
click at [756, 165] on div "[PERSON_NAME]" at bounding box center [756, 162] width 47 height 8
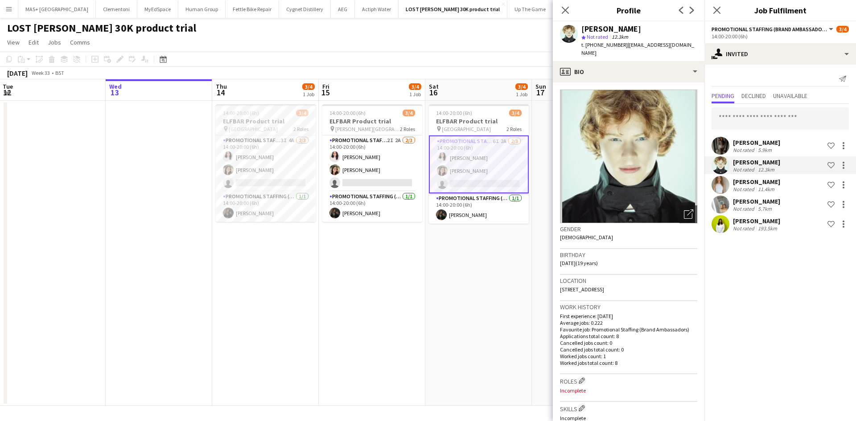
click at [756, 185] on div "[PERSON_NAME]" at bounding box center [756, 182] width 47 height 8
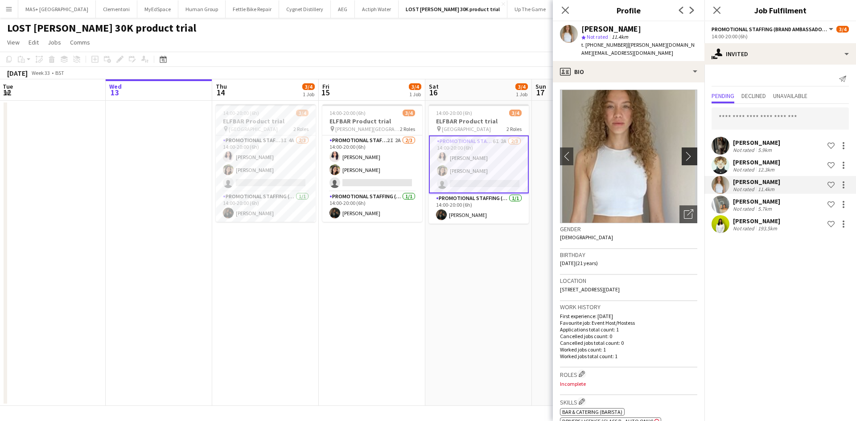
click at [684, 152] on app-icon "chevron-right" at bounding box center [691, 156] width 14 height 9
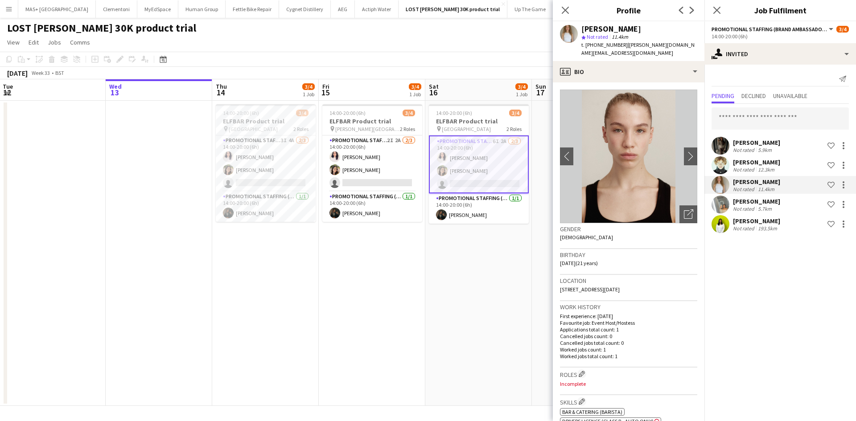
click at [485, 271] on app-date-cell "14:00-20:00 (6h) 3/4 ELFBAR Product trial pin [GEOGRAPHIC_DATA] 2 Roles Promoti…" at bounding box center [478, 253] width 107 height 305
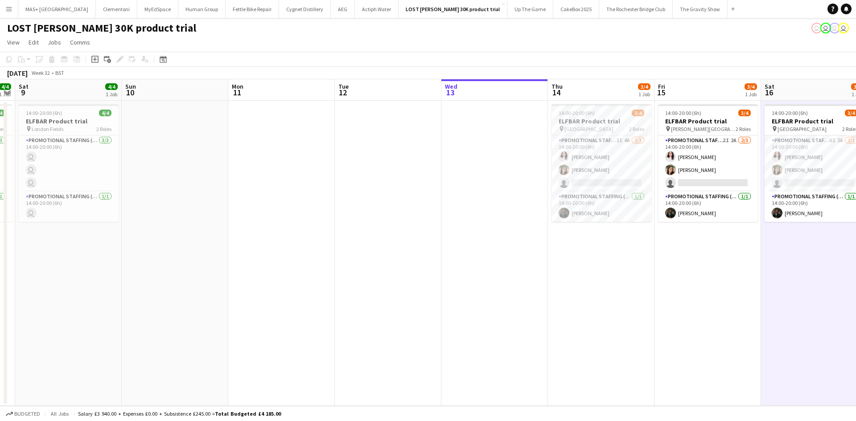
drag, startPoint x: 324, startPoint y: 293, endPoint x: 654, endPoint y: 277, distance: 330.3
click at [659, 277] on app-calendar-viewport "Thu 7 Fri 8 4/4 1 Job Sat 9 4/4 1 Job Sun 10 Mon 11 Tue 12 Wed 13 Thu 14 3/4 1 …" at bounding box center [428, 242] width 856 height 327
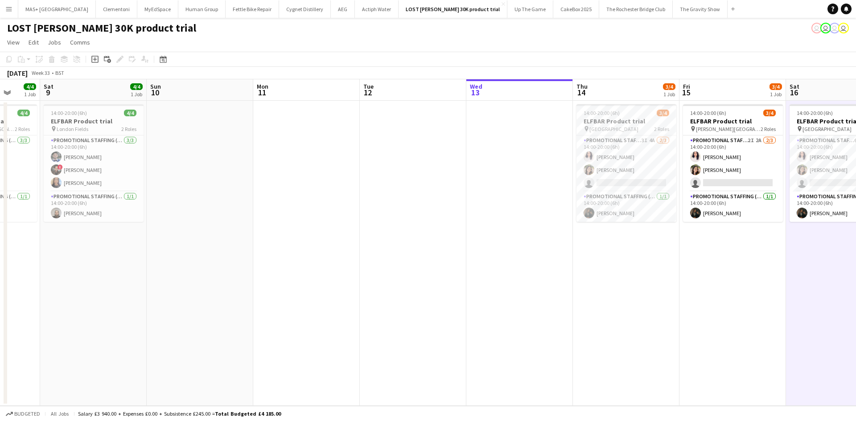
drag, startPoint x: 315, startPoint y: 286, endPoint x: 616, endPoint y: 286, distance: 300.5
click at [659, 281] on app-calendar-viewport "Thu 7 4/4 1 Job Fri 8 4/4 1 Job Sat 9 4/4 1 Job Sun 10 Mon 11 Tue 12 Wed 13 Thu…" at bounding box center [428, 242] width 856 height 327
